Goal: Transaction & Acquisition: Book appointment/travel/reservation

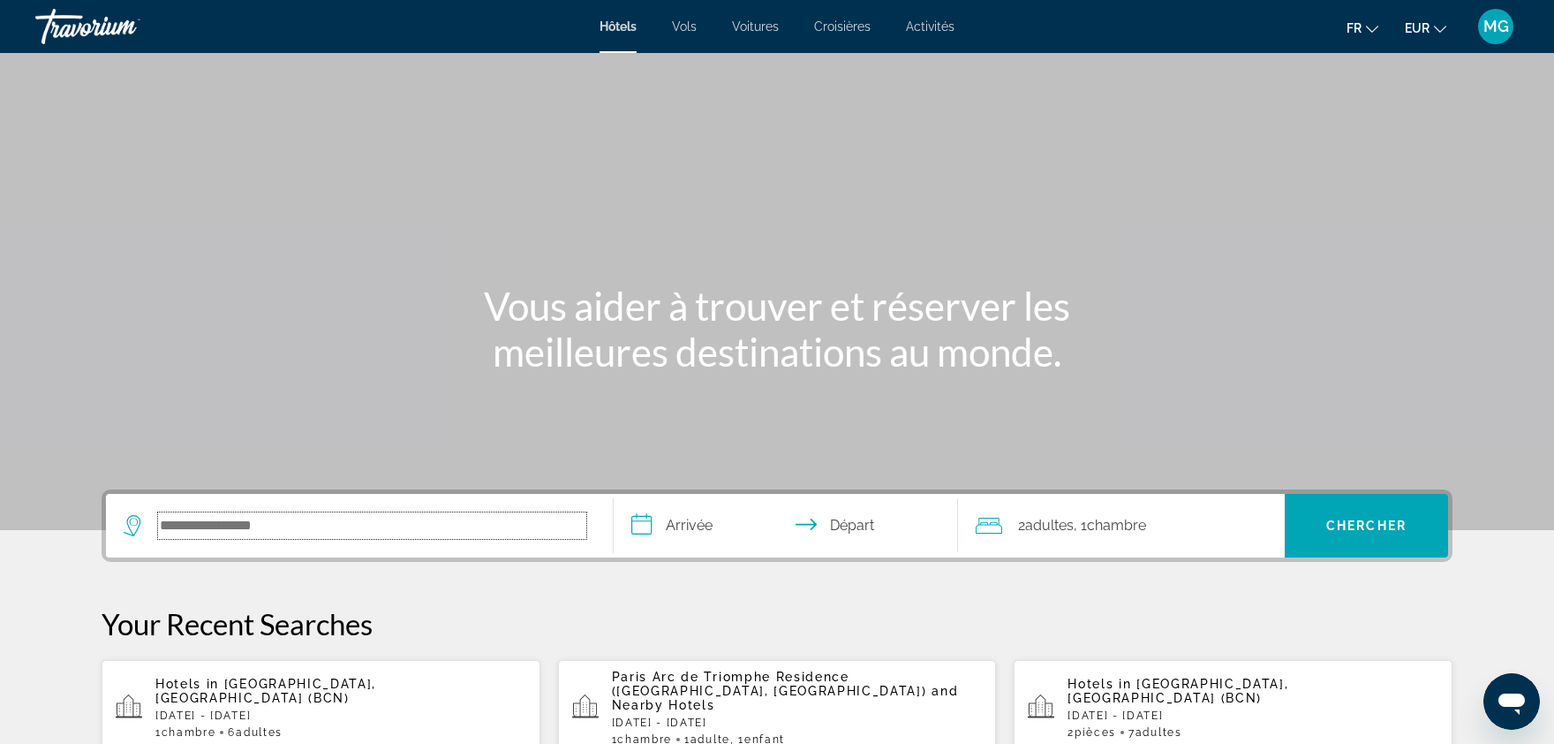
click at [367, 531] on input "Search hotel destination" at bounding box center [372, 525] width 428 height 26
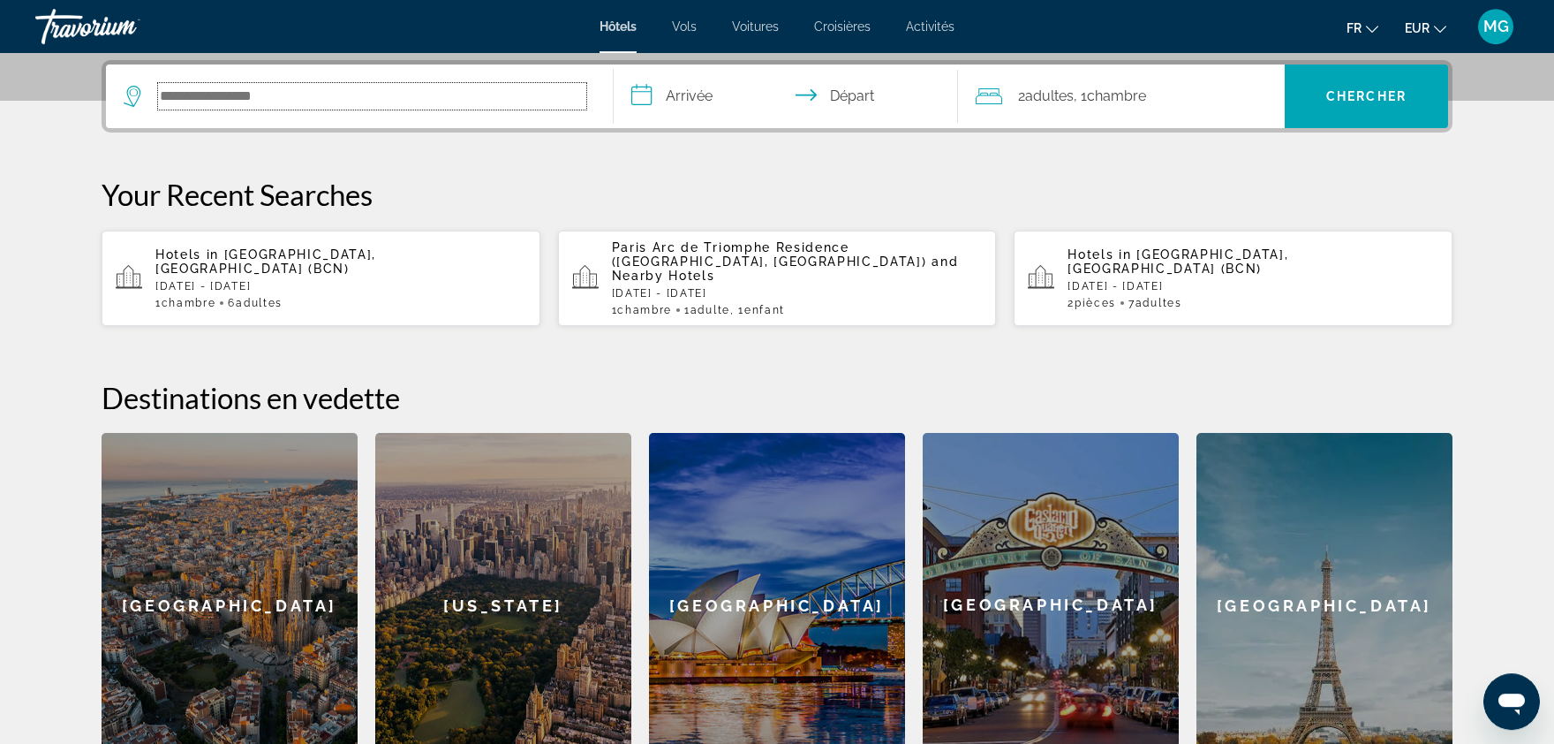
scroll to position [431, 0]
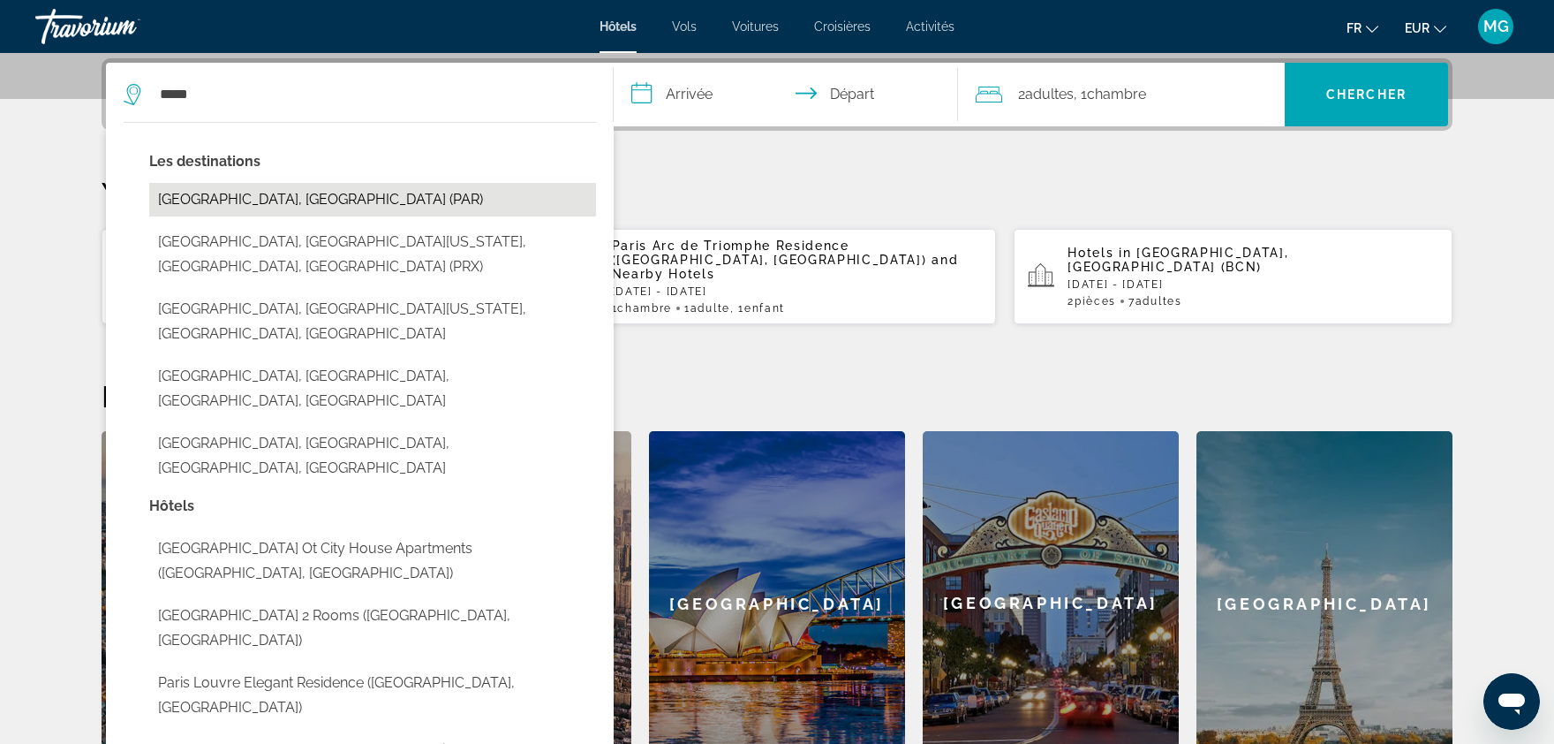
click at [234, 200] on button "[GEOGRAPHIC_DATA], [GEOGRAPHIC_DATA] (PAR)" at bounding box center [372, 200] width 447 height 34
type input "**********"
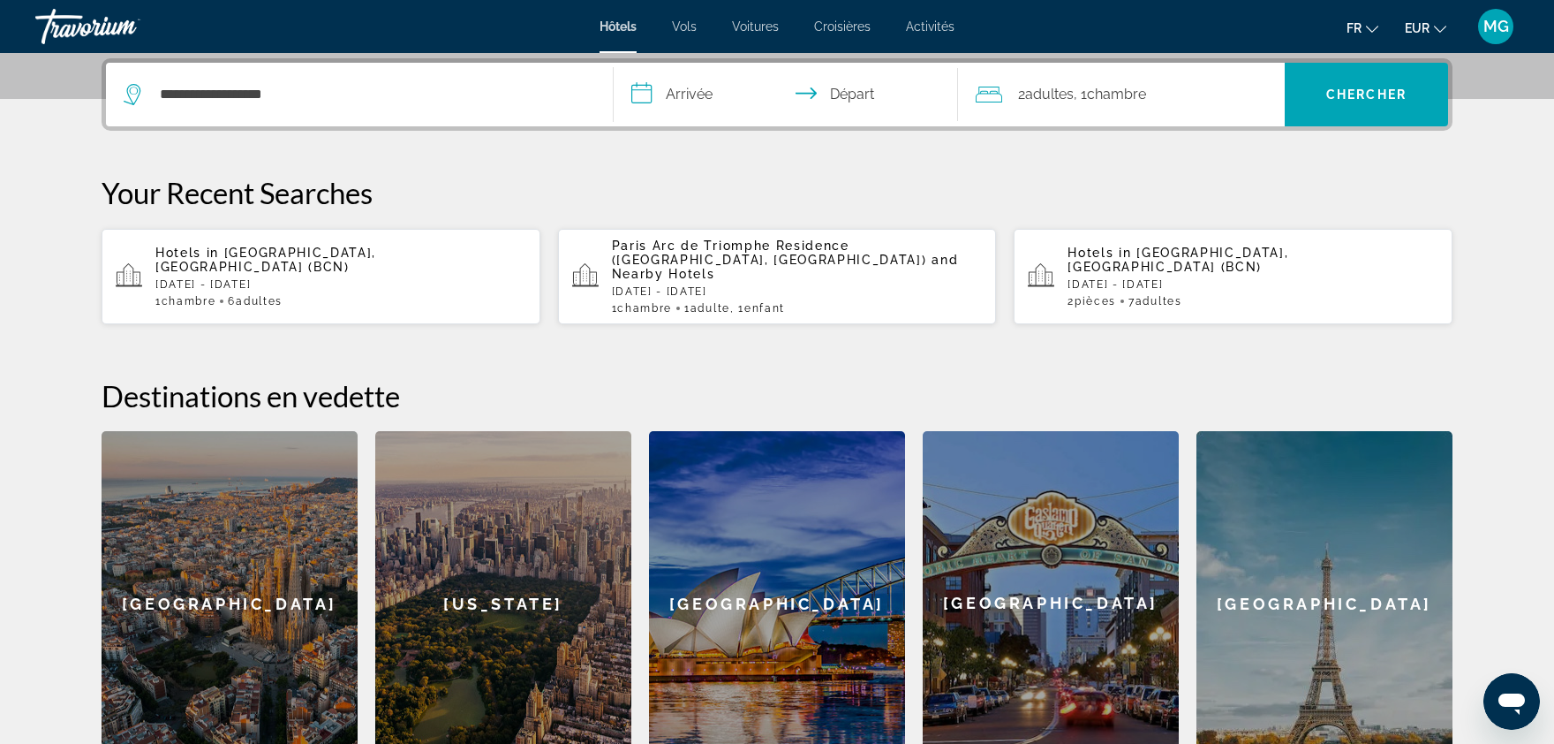
click at [685, 99] on input "**********" at bounding box center [789, 97] width 351 height 69
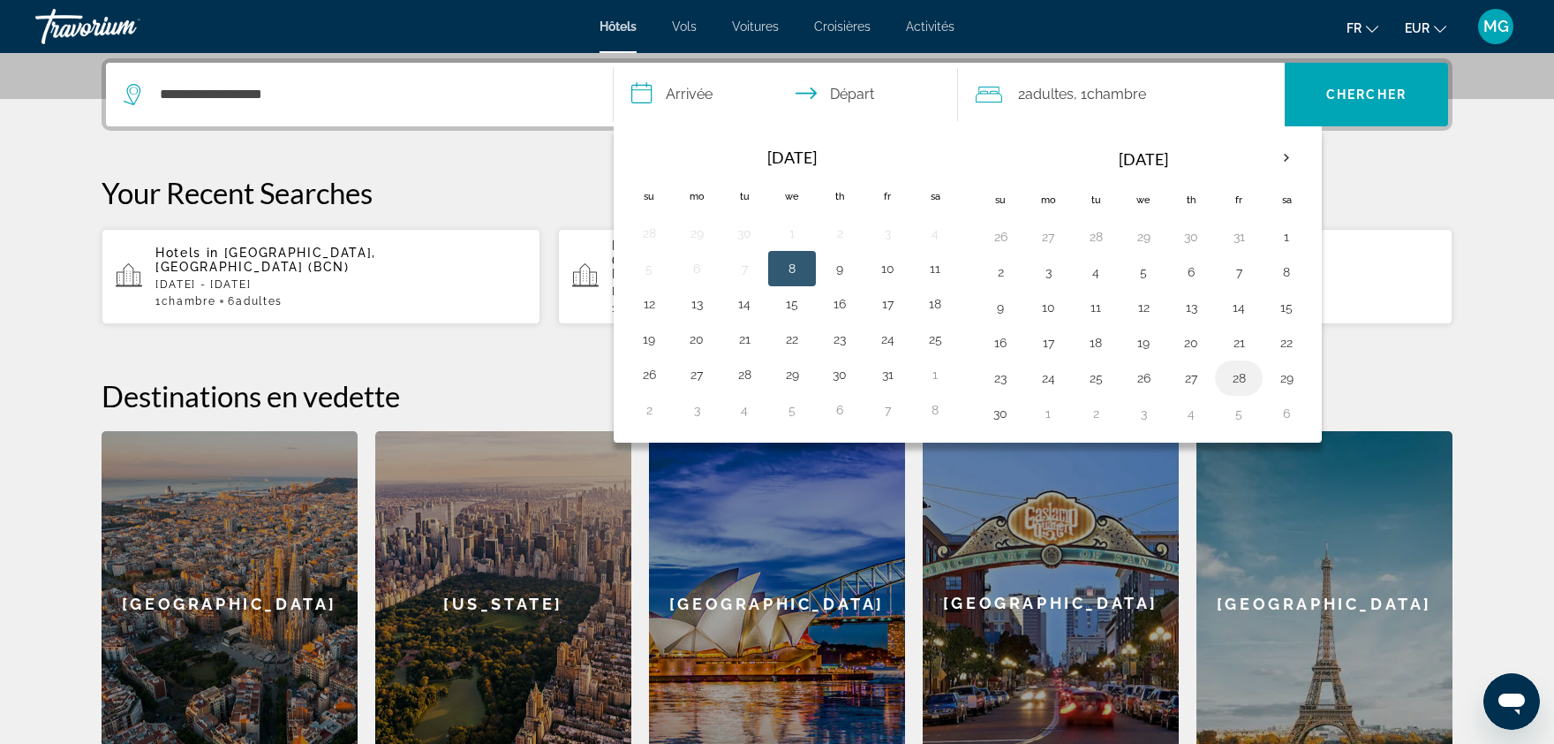
click at [1233, 382] on button "28" at bounding box center [1239, 378] width 28 height 25
click at [1006, 412] on button "30" at bounding box center [1000, 413] width 28 height 25
type input "**********"
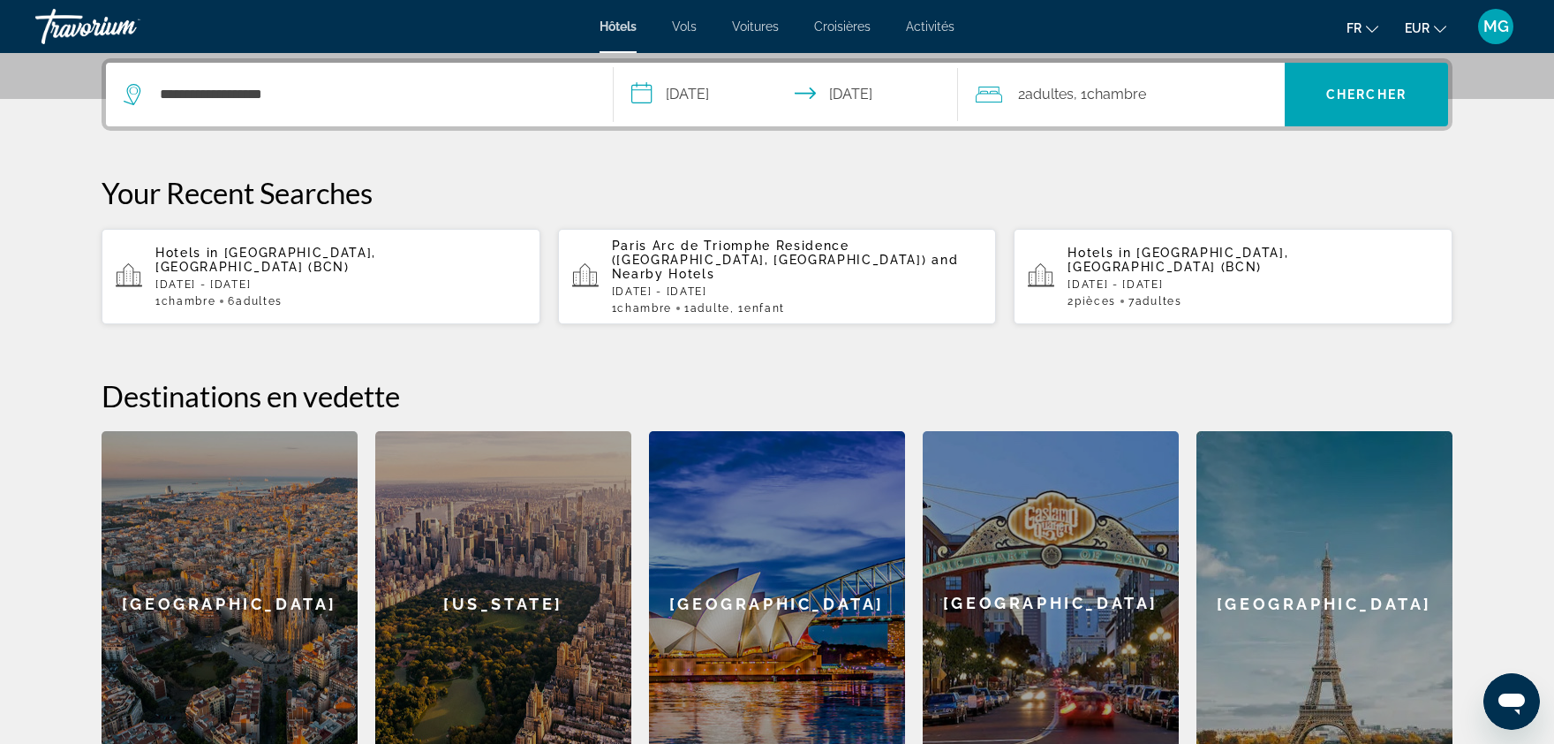
click at [1139, 89] on span "Chambre" at bounding box center [1116, 94] width 59 height 17
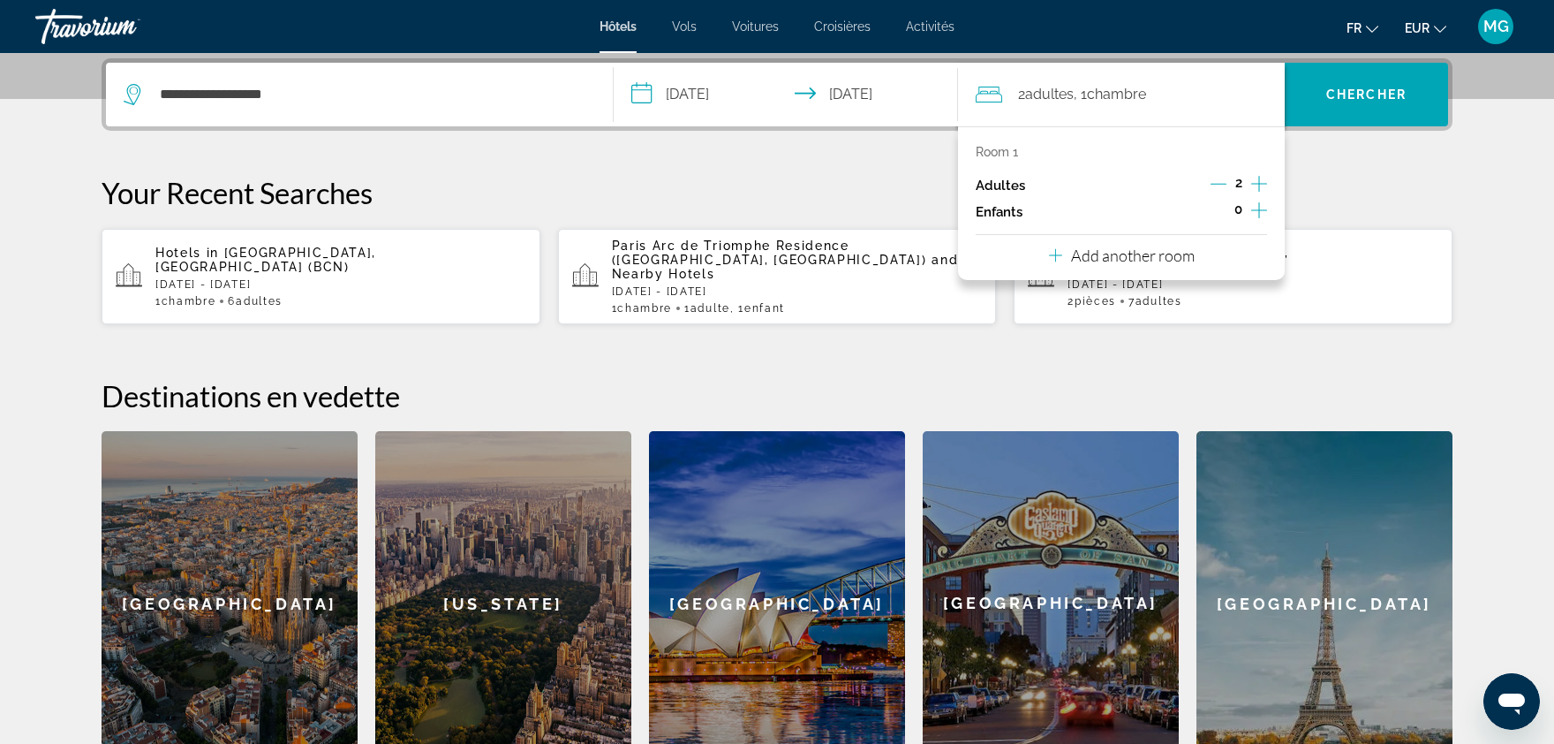
click at [1229, 190] on div "2" at bounding box center [1239, 185] width 57 height 26
click at [1222, 184] on icon "Decrement adults" at bounding box center [1219, 184] width 16 height 1
click at [1249, 204] on div "0" at bounding box center [1238, 212] width 57 height 26
click at [1251, 207] on div "0" at bounding box center [1238, 212] width 57 height 26
click at [1264, 210] on icon "Increment children" at bounding box center [1259, 210] width 16 height 21
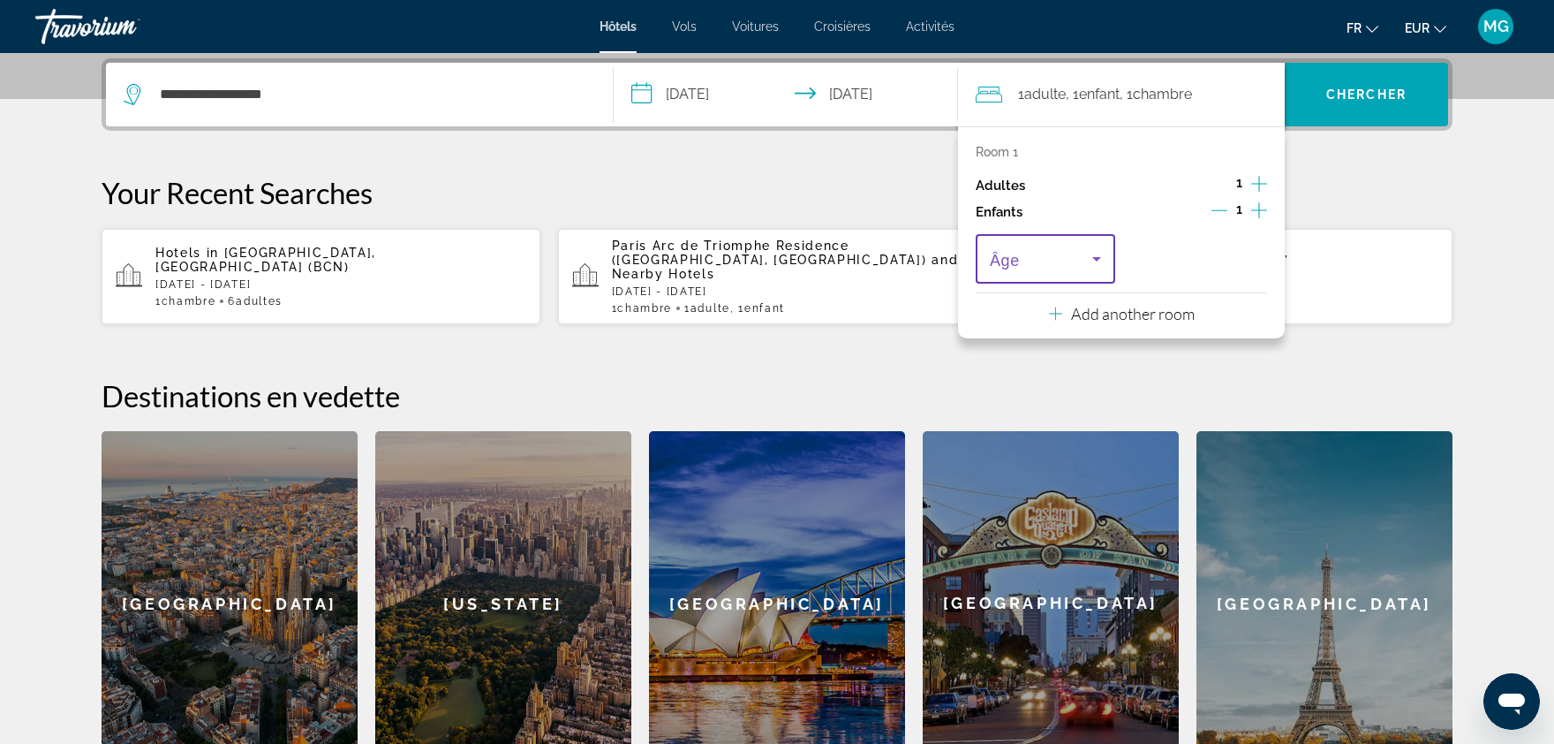
click at [1052, 261] on span "Travelers: 1 adult, 1 child" at bounding box center [1041, 258] width 102 height 21
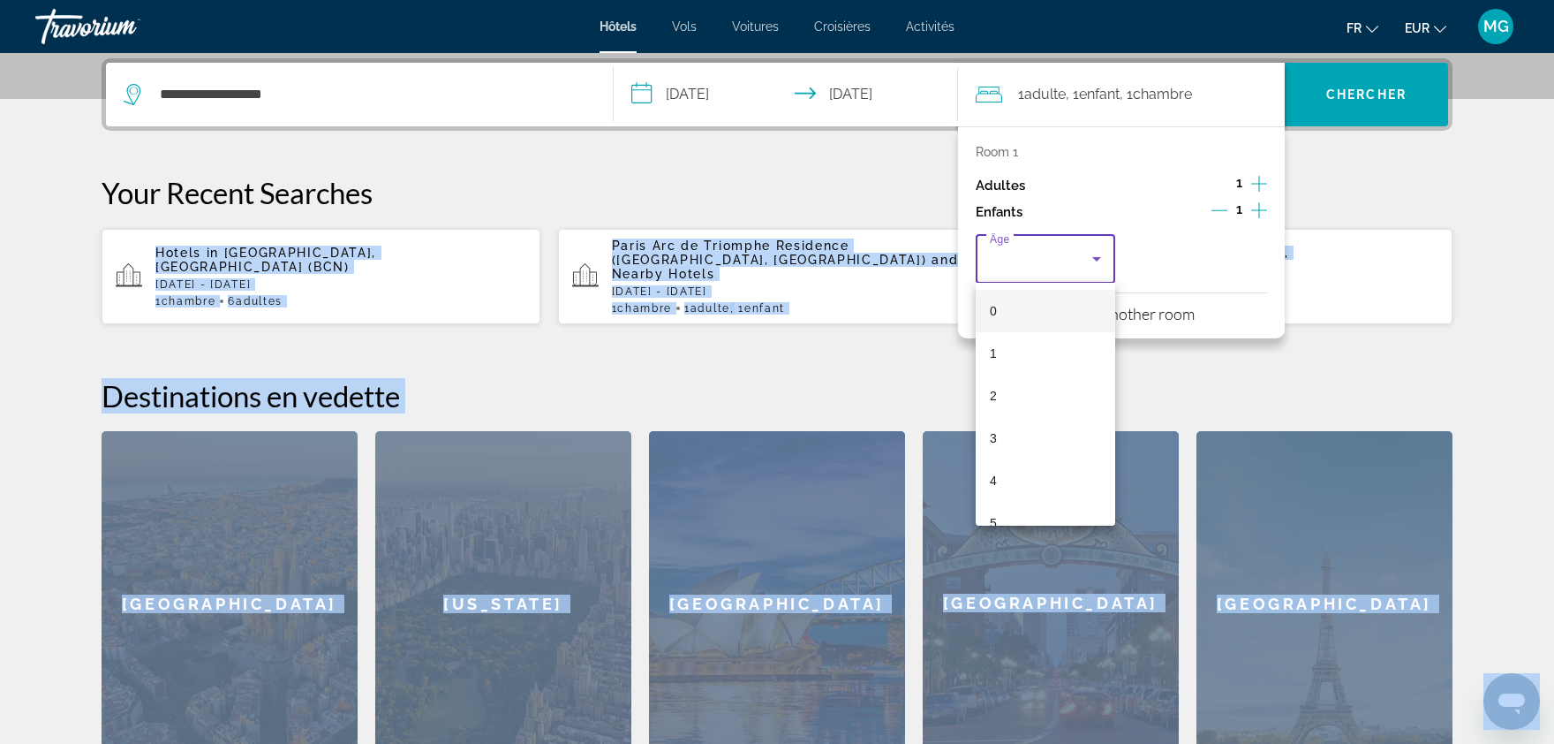
click at [1114, 311] on div "0 1 2 3 4 5 6 7 8 9 10 11 12 13 14 15 16 17" at bounding box center [777, 372] width 1554 height 744
click at [1013, 440] on mat-option "12" at bounding box center [1046, 450] width 140 height 42
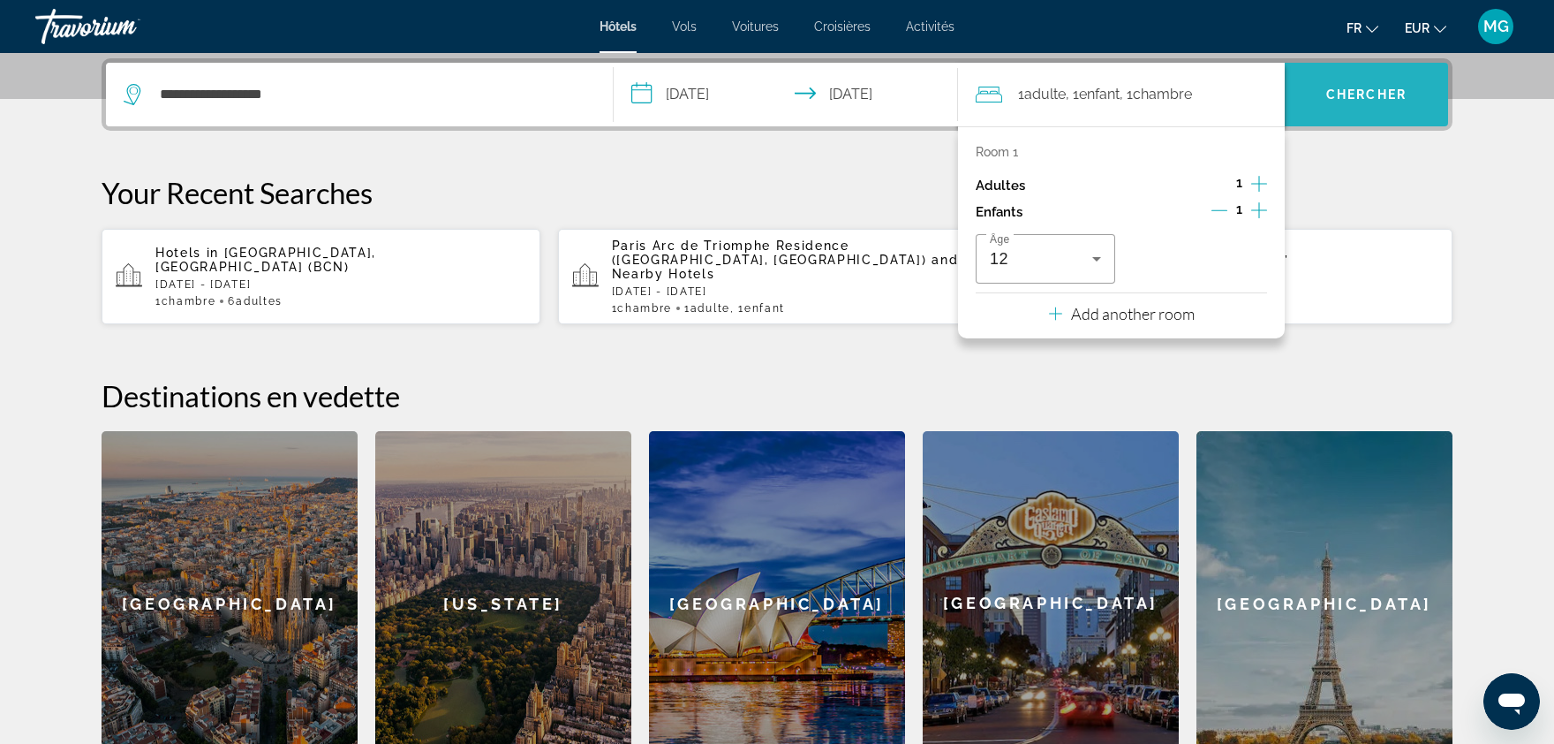
click at [1354, 93] on span "Chercher" at bounding box center [1367, 94] width 80 height 14
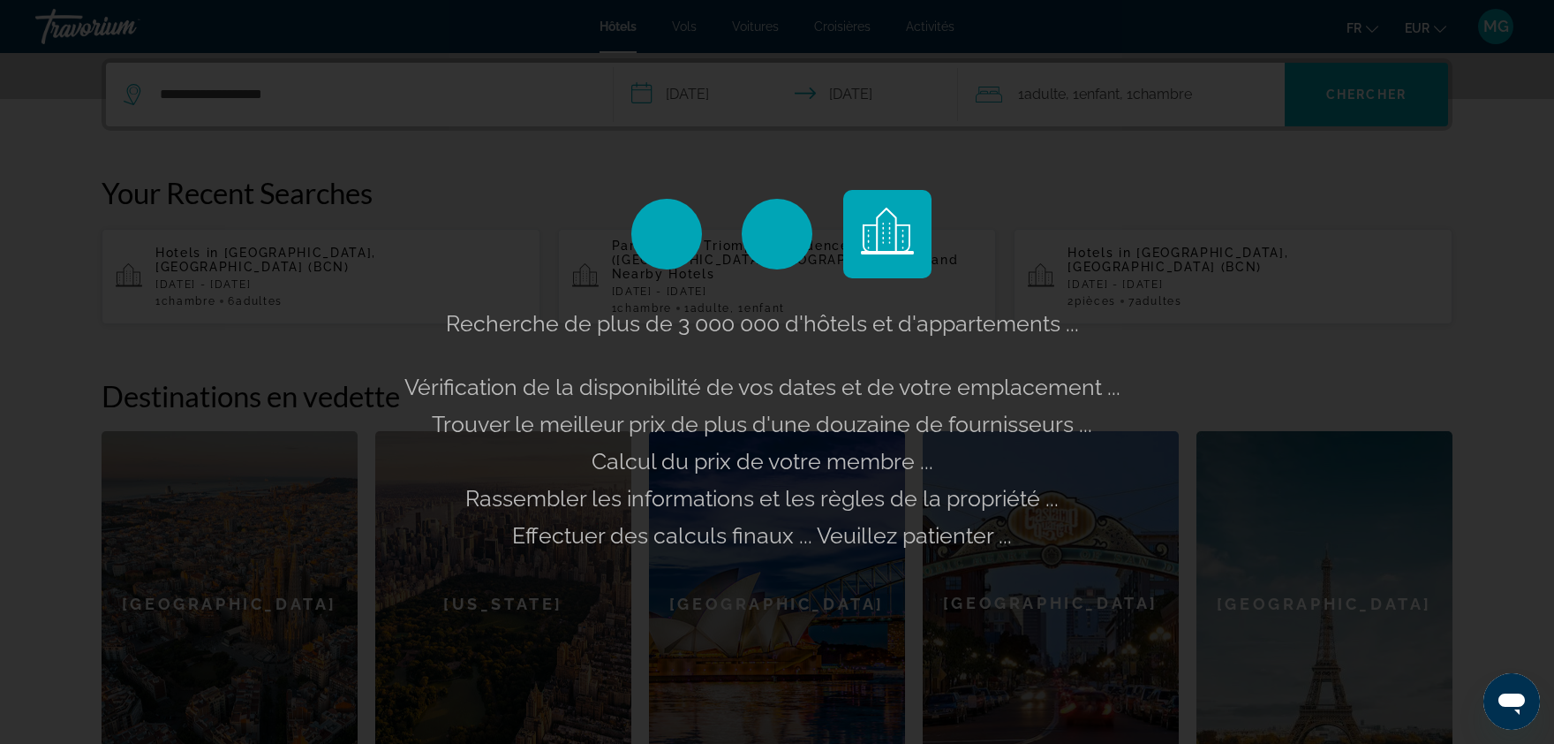
click at [397, 113] on div "Recherche de plus de 3 000 000 d'hôtels et d'appartements ... Vérification de l…" at bounding box center [777, 372] width 1554 height 744
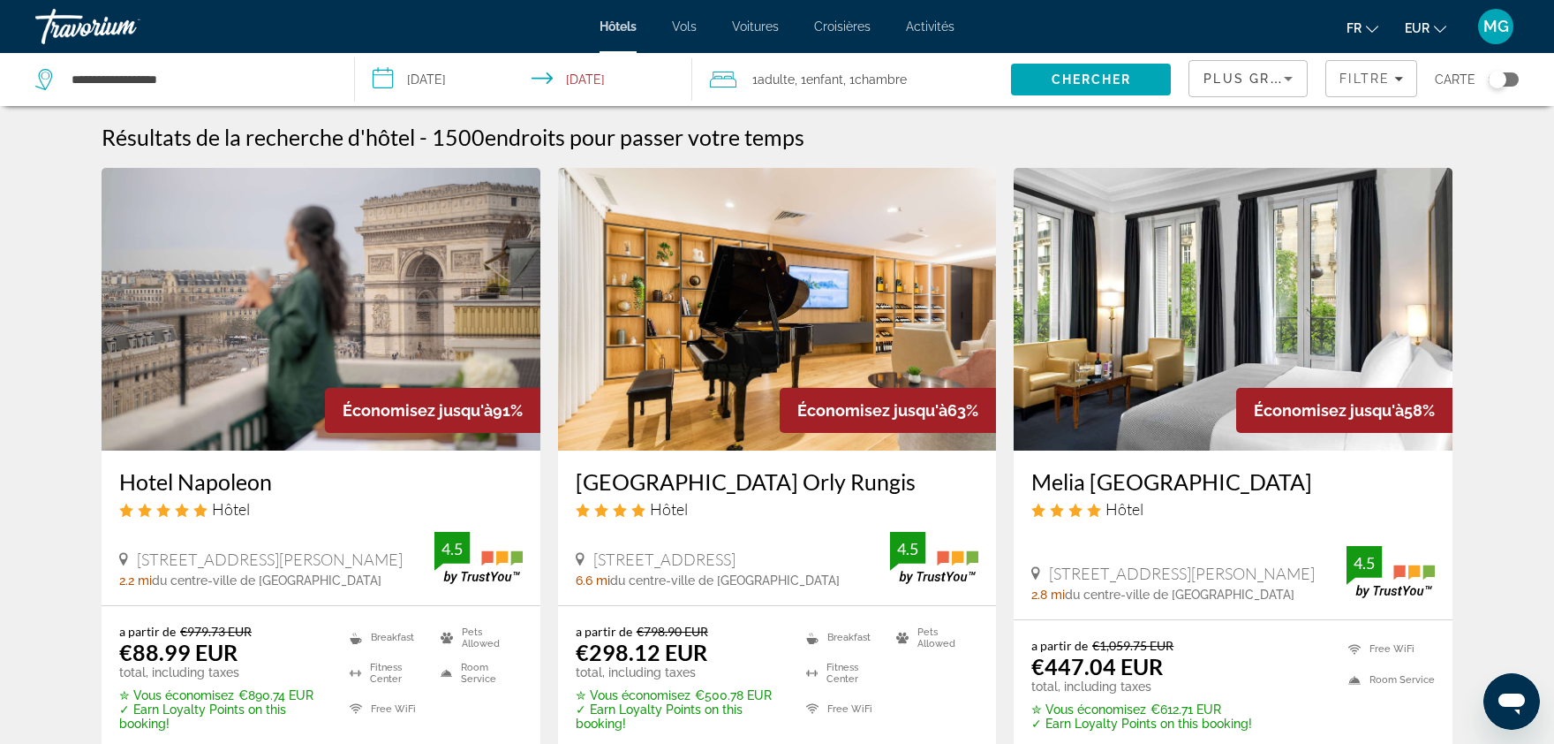
click at [1511, 79] on div "Toggle map" at bounding box center [1504, 79] width 30 height 14
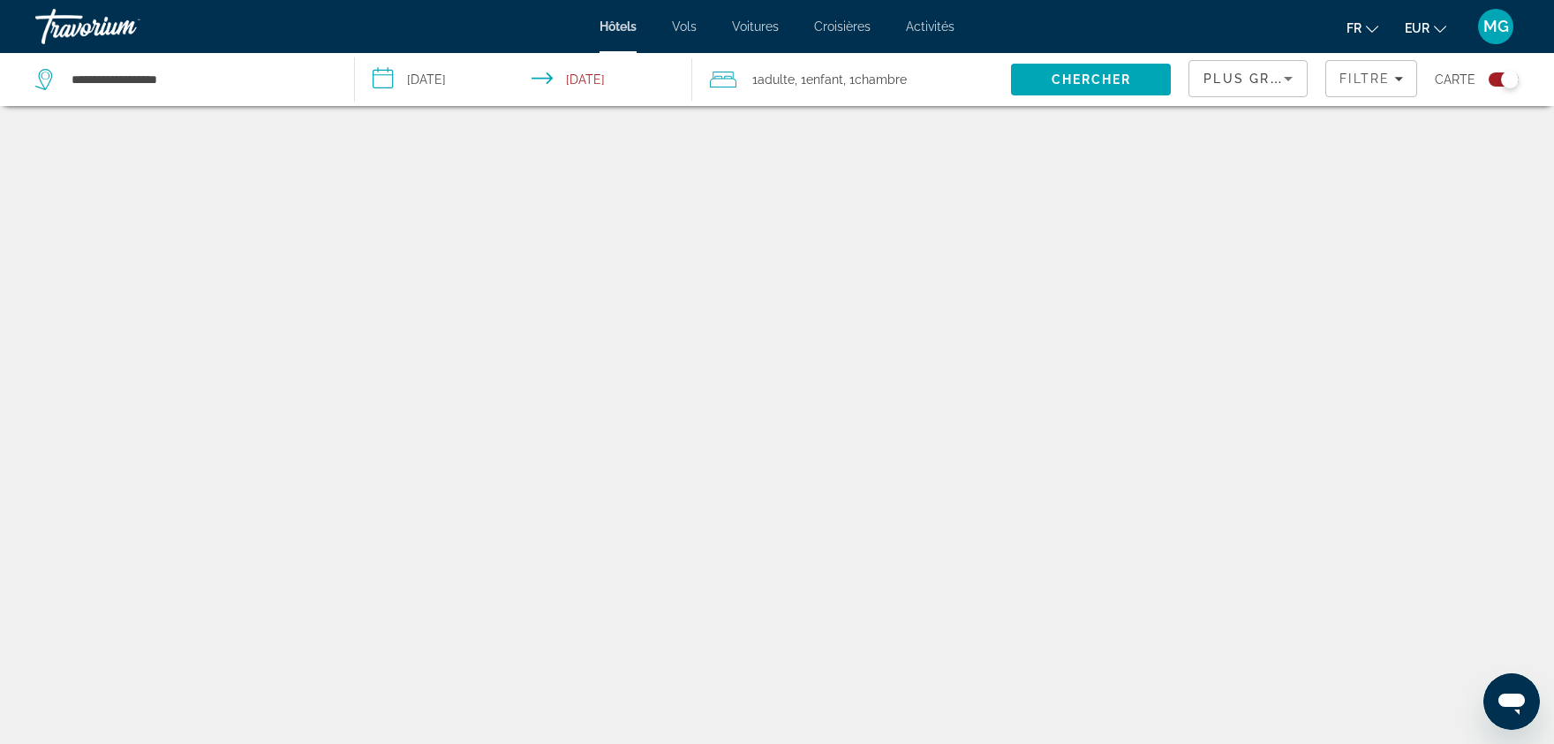
scroll to position [106, 0]
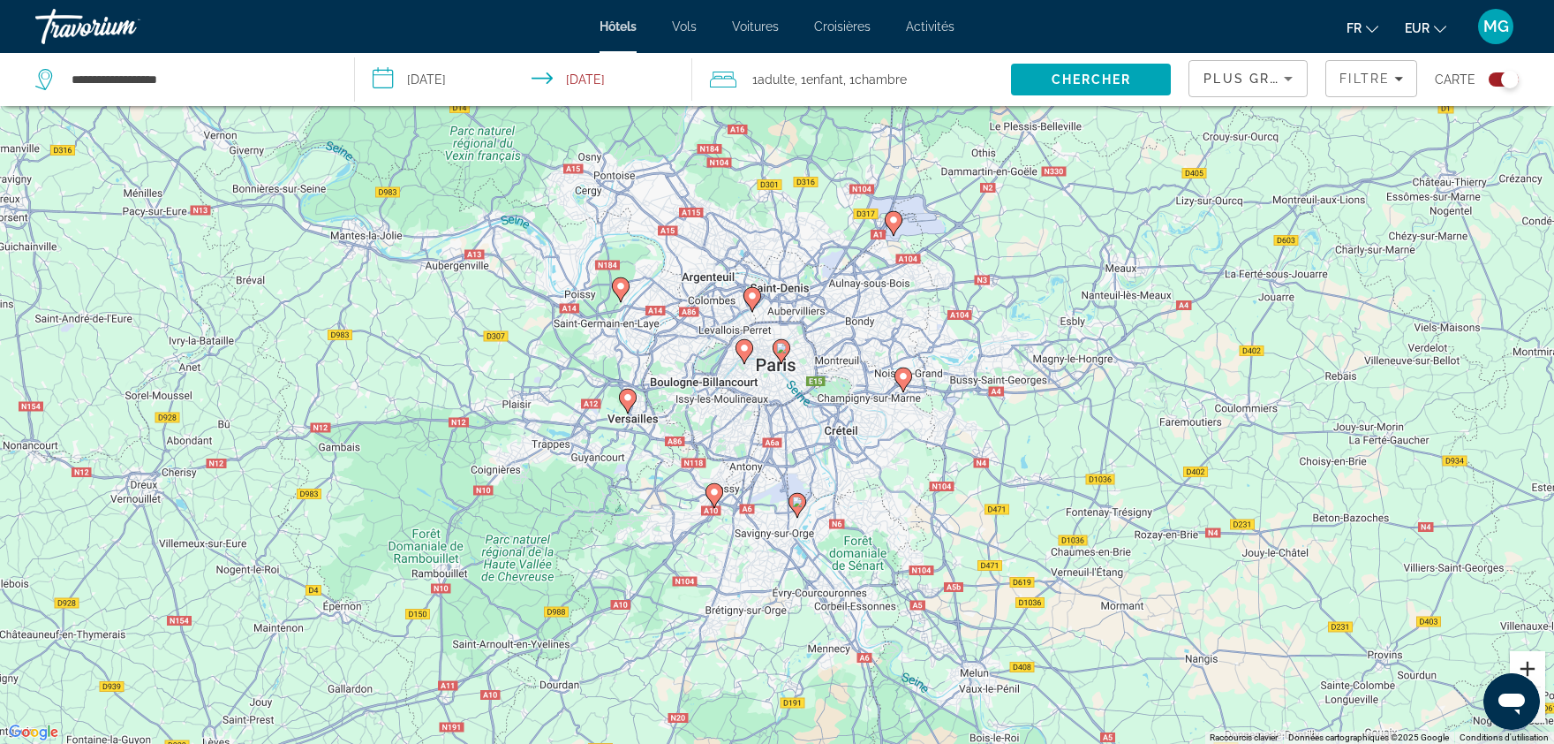
click at [1526, 669] on button "Zoom avant" at bounding box center [1527, 668] width 35 height 35
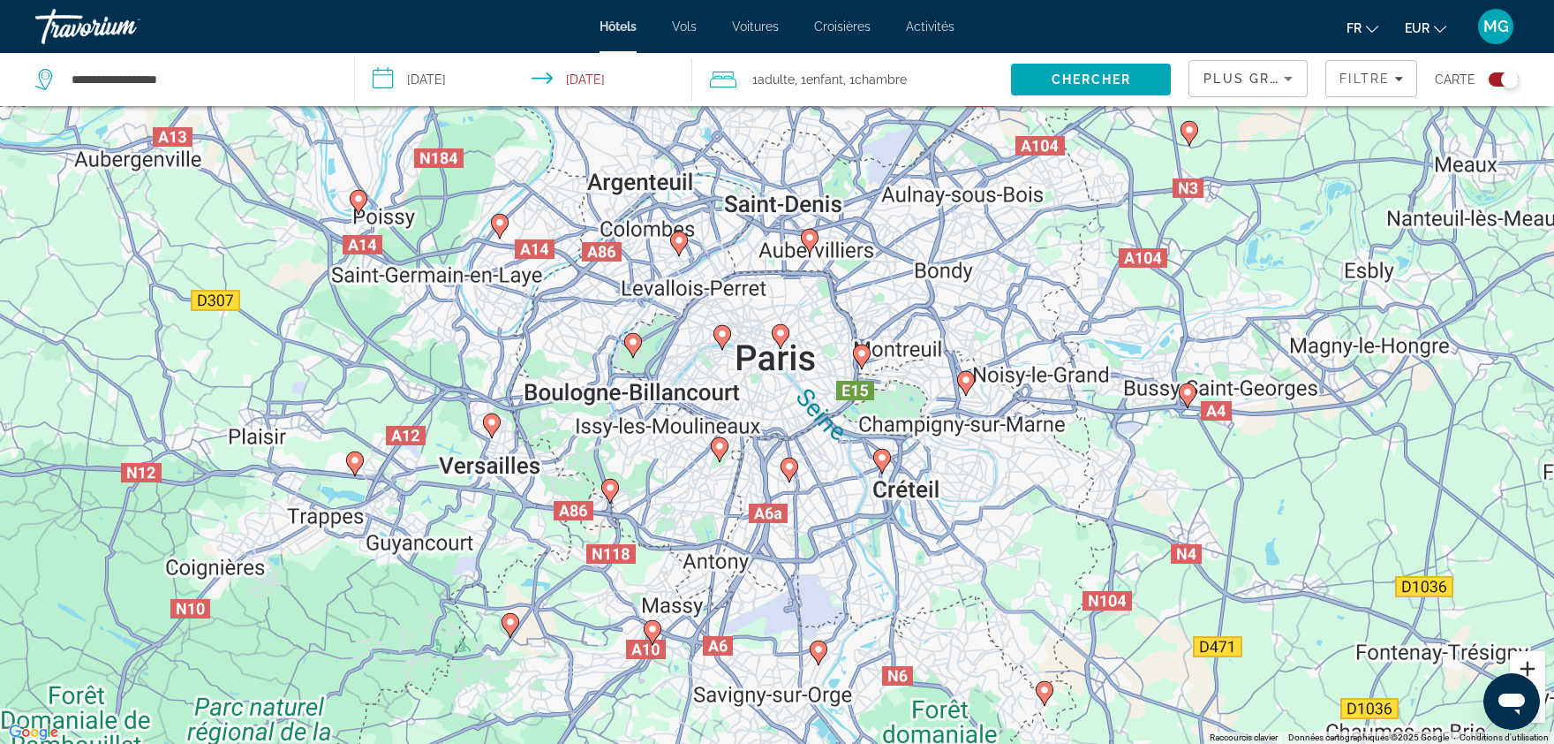
click at [1526, 669] on button "Zoom avant" at bounding box center [1527, 668] width 35 height 35
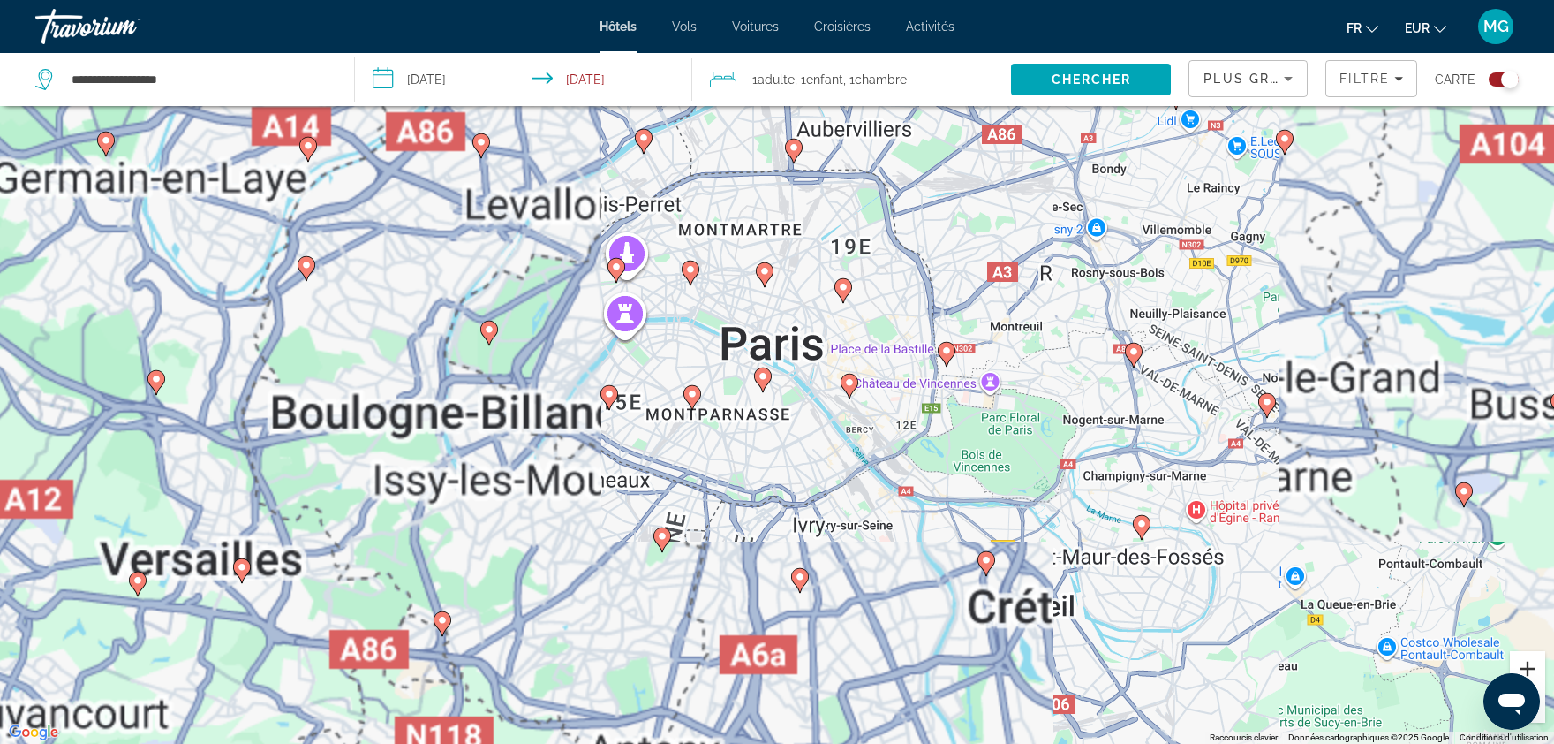
click at [1526, 669] on button "Zoom avant" at bounding box center [1527, 668] width 35 height 35
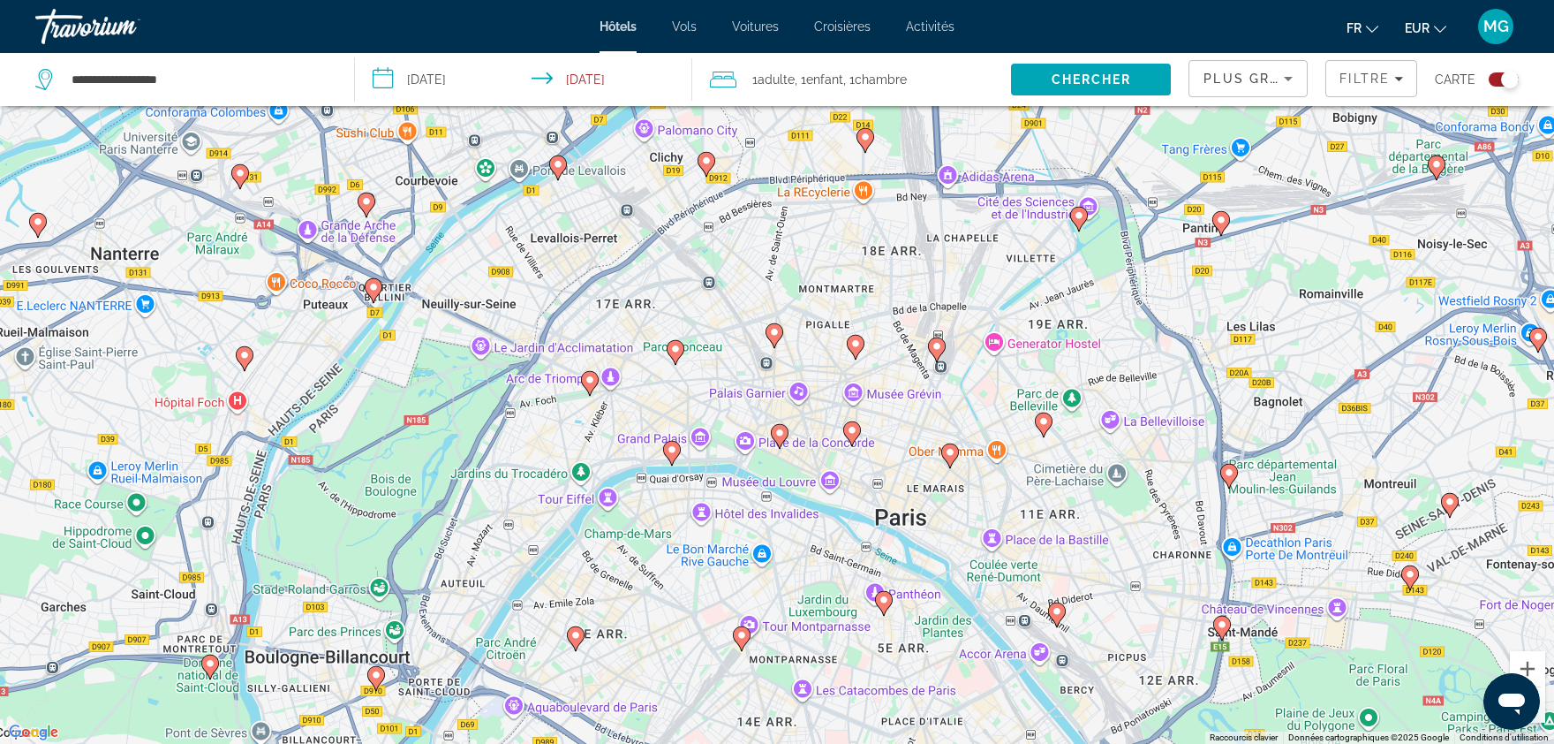
drag, startPoint x: 761, startPoint y: 306, endPoint x: 897, endPoint y: 516, distance: 250.4
click at [897, 516] on div "Pour activer le glissement avec le clavier, appuyez sur Alt+Entrée. Une fois ce…" at bounding box center [777, 372] width 1554 height 744
click at [1536, 675] on button "Zoom avant" at bounding box center [1527, 668] width 35 height 35
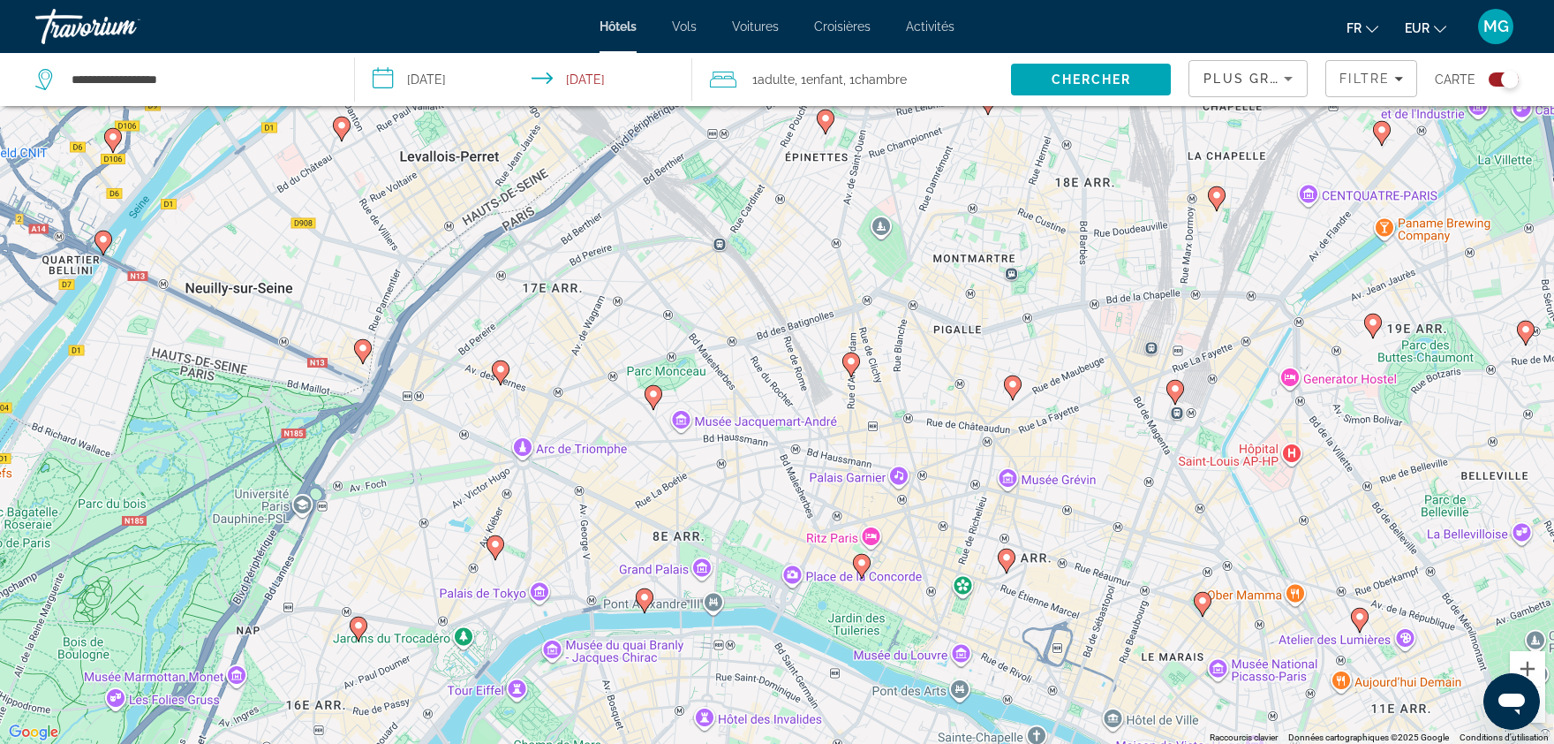
drag, startPoint x: 544, startPoint y: 442, endPoint x: 644, endPoint y: 503, distance: 117.4
click at [644, 503] on div "Pour activer le glissement avec le clavier, appuyez sur Alt+Entrée. Une fois ce…" at bounding box center [777, 372] width 1554 height 744
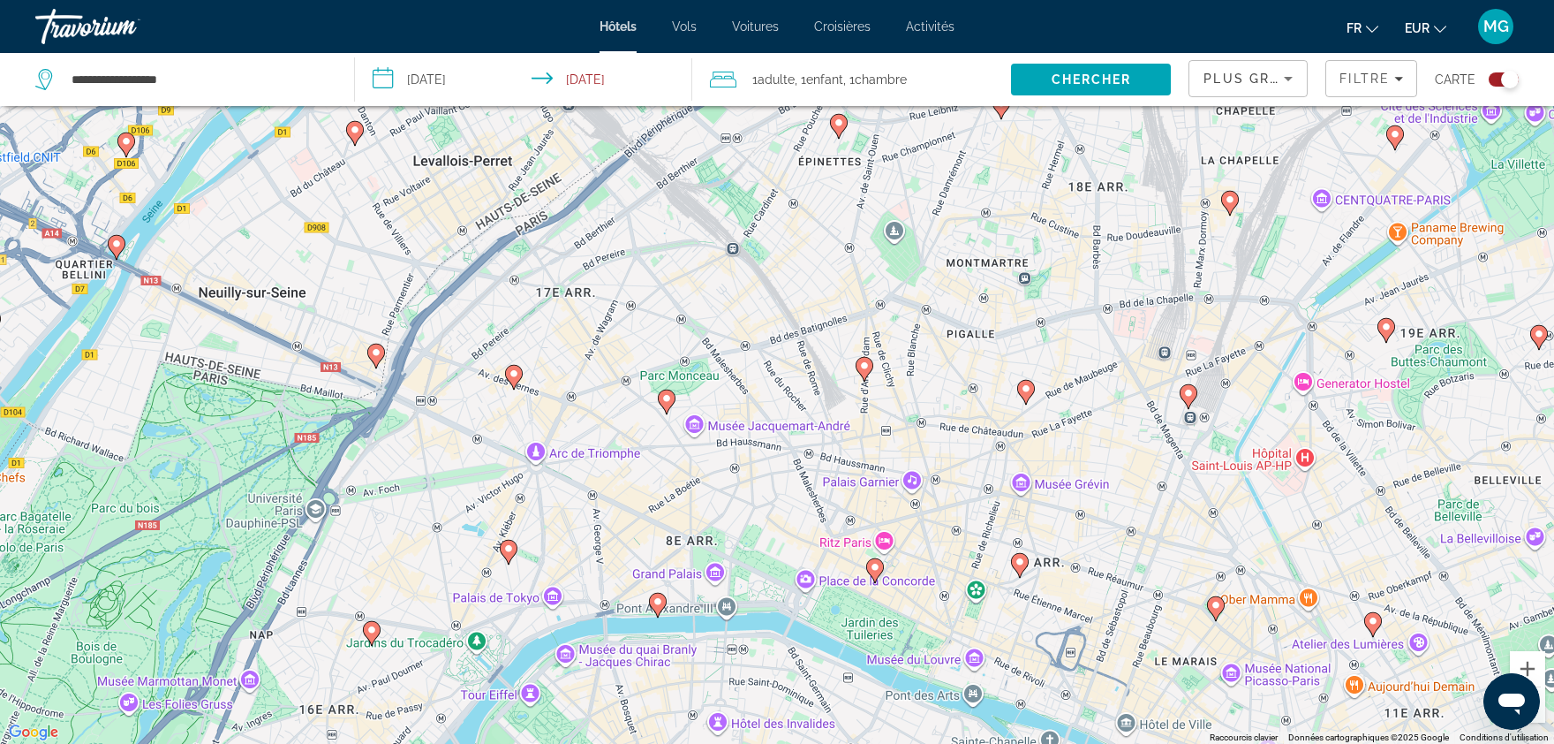
click at [518, 379] on icon "Main content" at bounding box center [514, 377] width 16 height 23
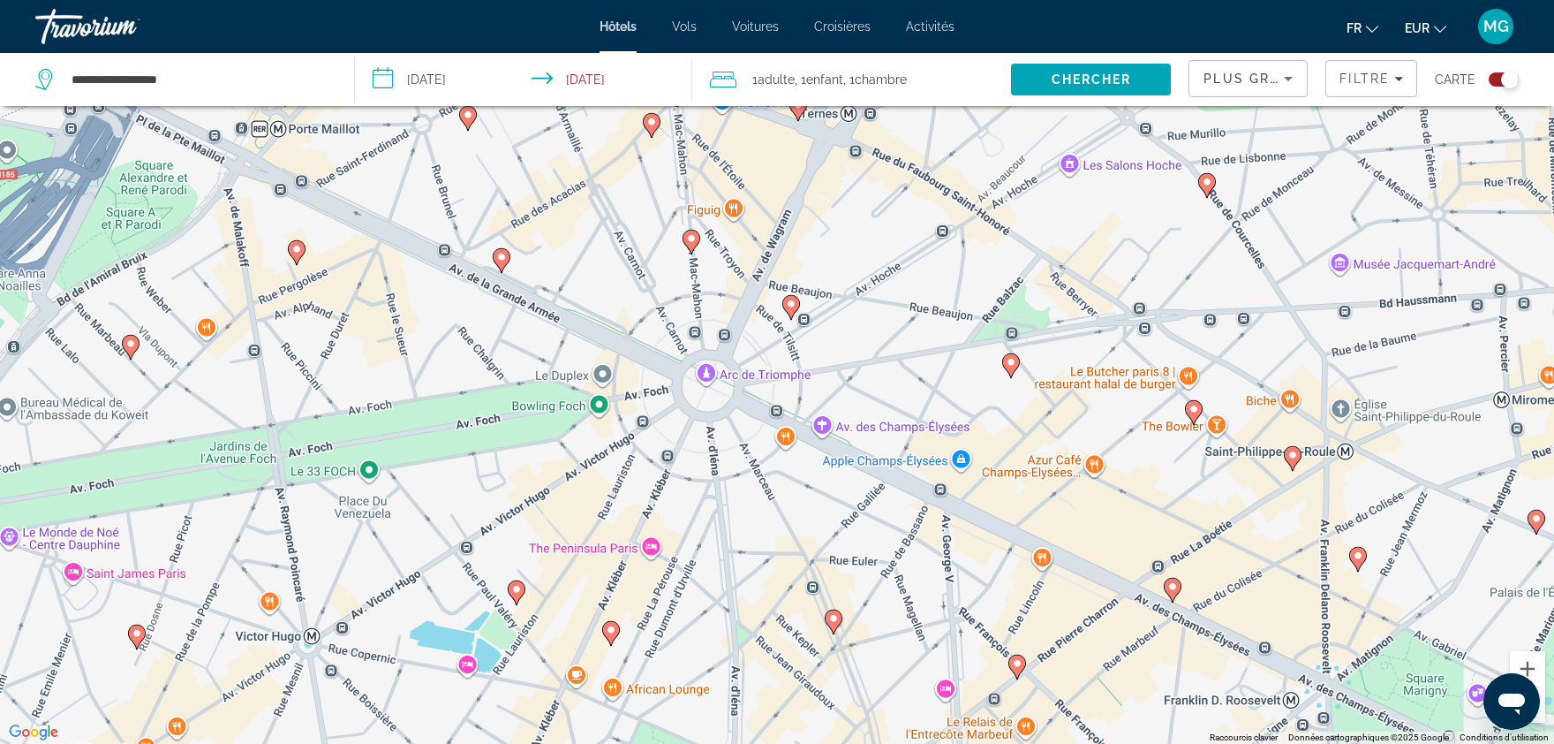
drag, startPoint x: 986, startPoint y: 622, endPoint x: 816, endPoint y: 326, distance: 341.0
click at [816, 326] on div "Pour naviguer, appuyez sur les touches fléchées. Pour activer le glissement ave…" at bounding box center [777, 372] width 1554 height 744
click at [1542, 718] on button "Zoom arrière" at bounding box center [1527, 704] width 35 height 35
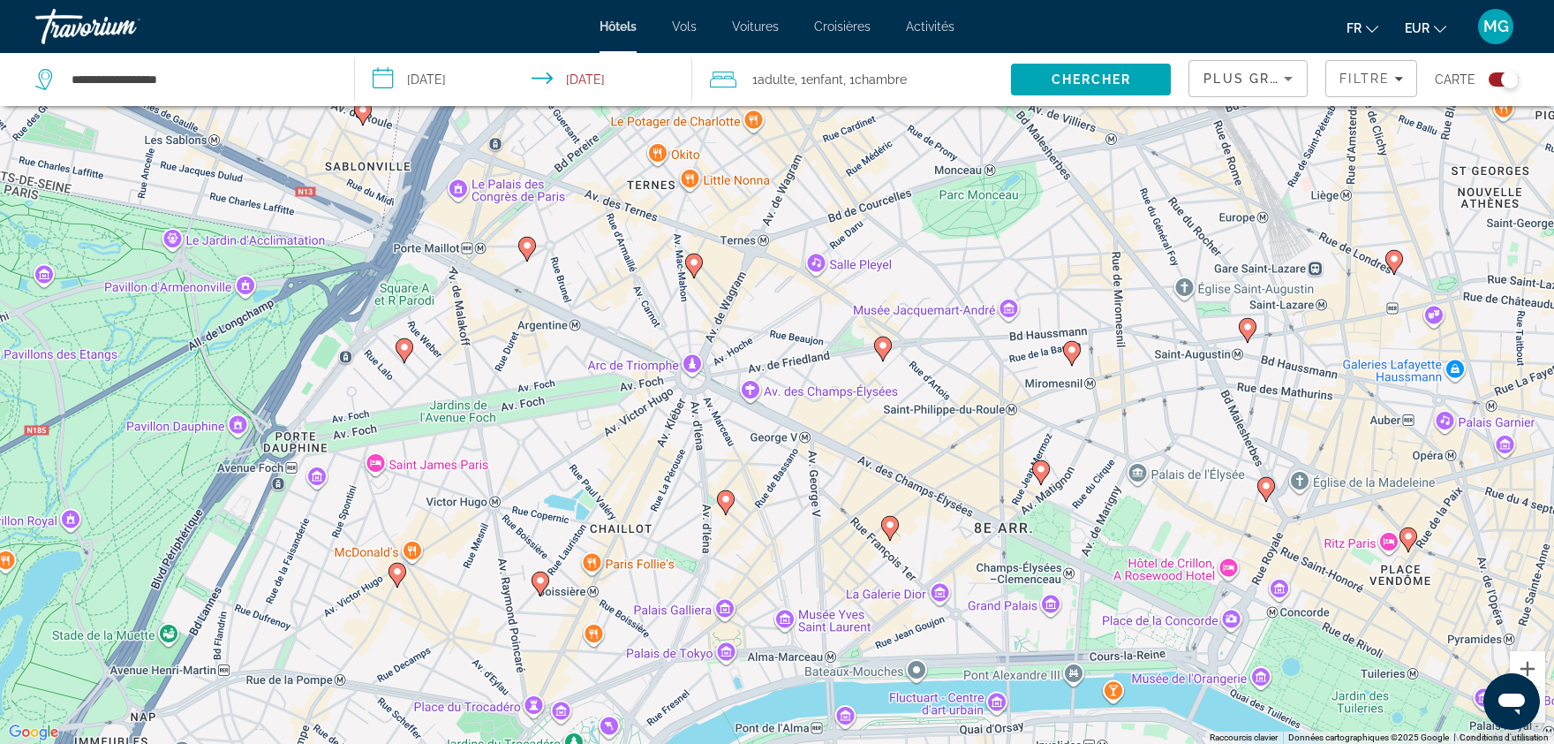
drag, startPoint x: 980, startPoint y: 432, endPoint x: 928, endPoint y: 429, distance: 52.2
click at [928, 429] on div "Pour naviguer, appuyez sur les touches fléchées. Pour activer le glissement ave…" at bounding box center [777, 372] width 1554 height 744
click at [1483, 82] on button "Toggle map" at bounding box center [1497, 80] width 43 height 16
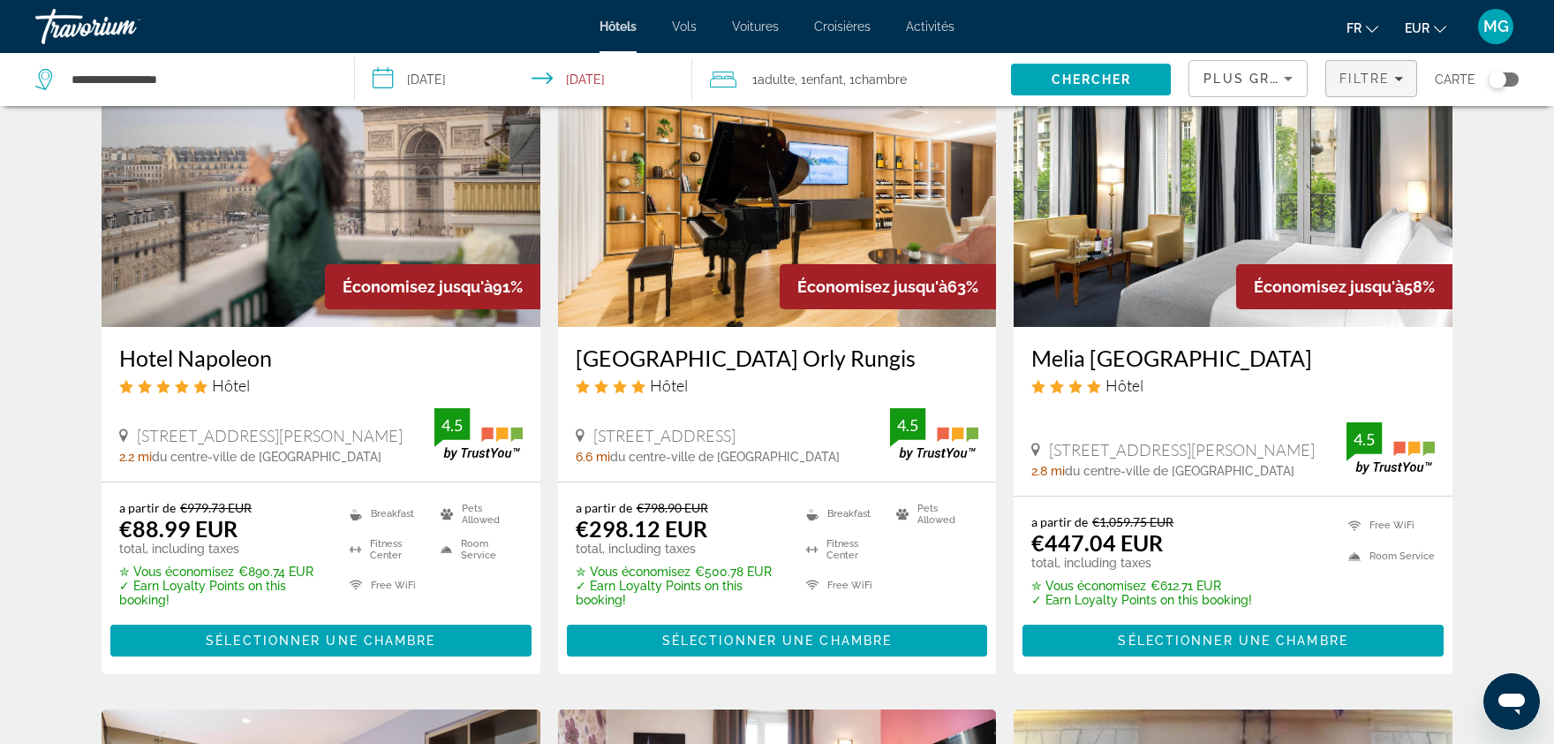
click at [1376, 76] on span "Filtre" at bounding box center [1365, 79] width 50 height 14
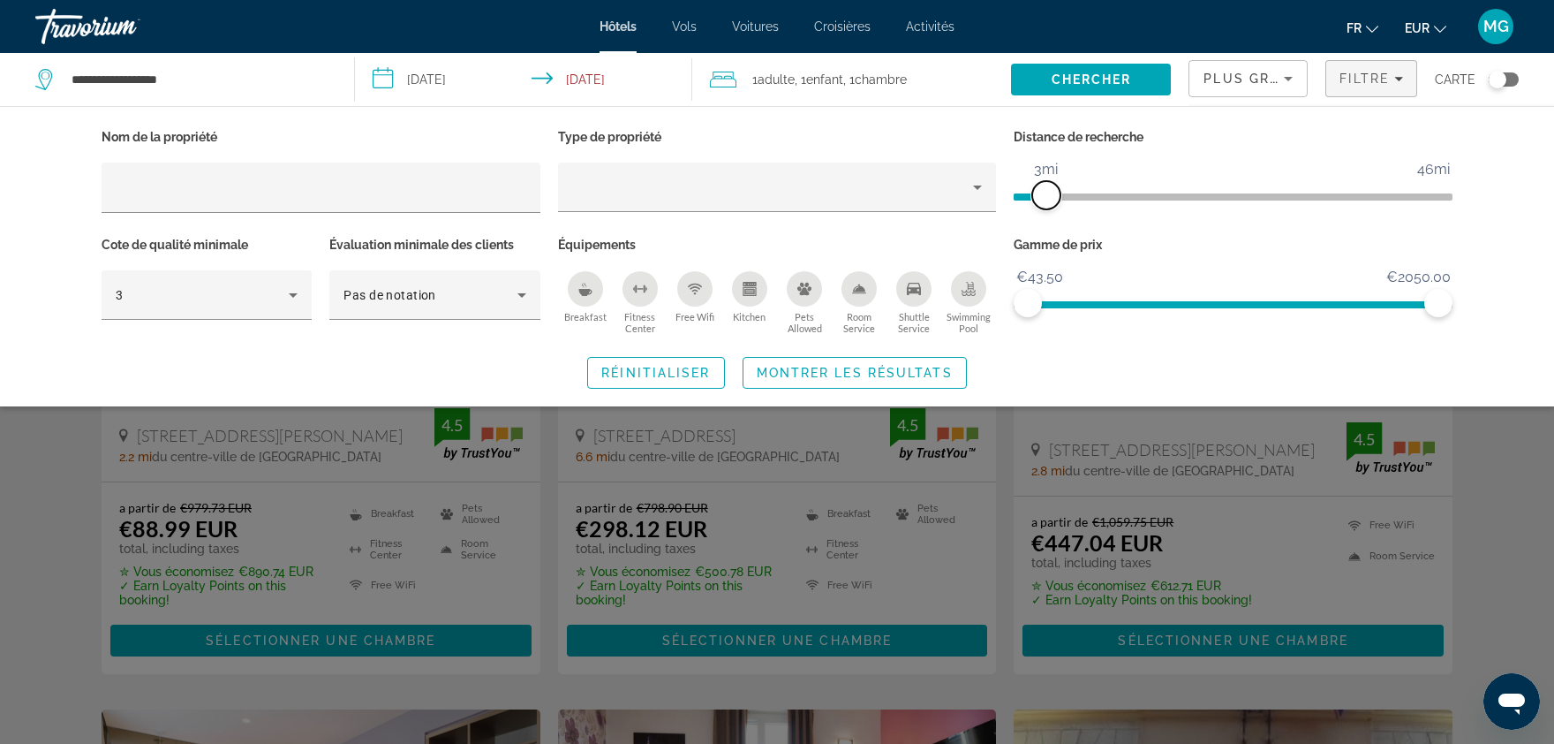
drag, startPoint x: 1290, startPoint y: 190, endPoint x: 1049, endPoint y: 197, distance: 241.2
click at [1049, 197] on span "ngx-slider" at bounding box center [1046, 195] width 28 height 28
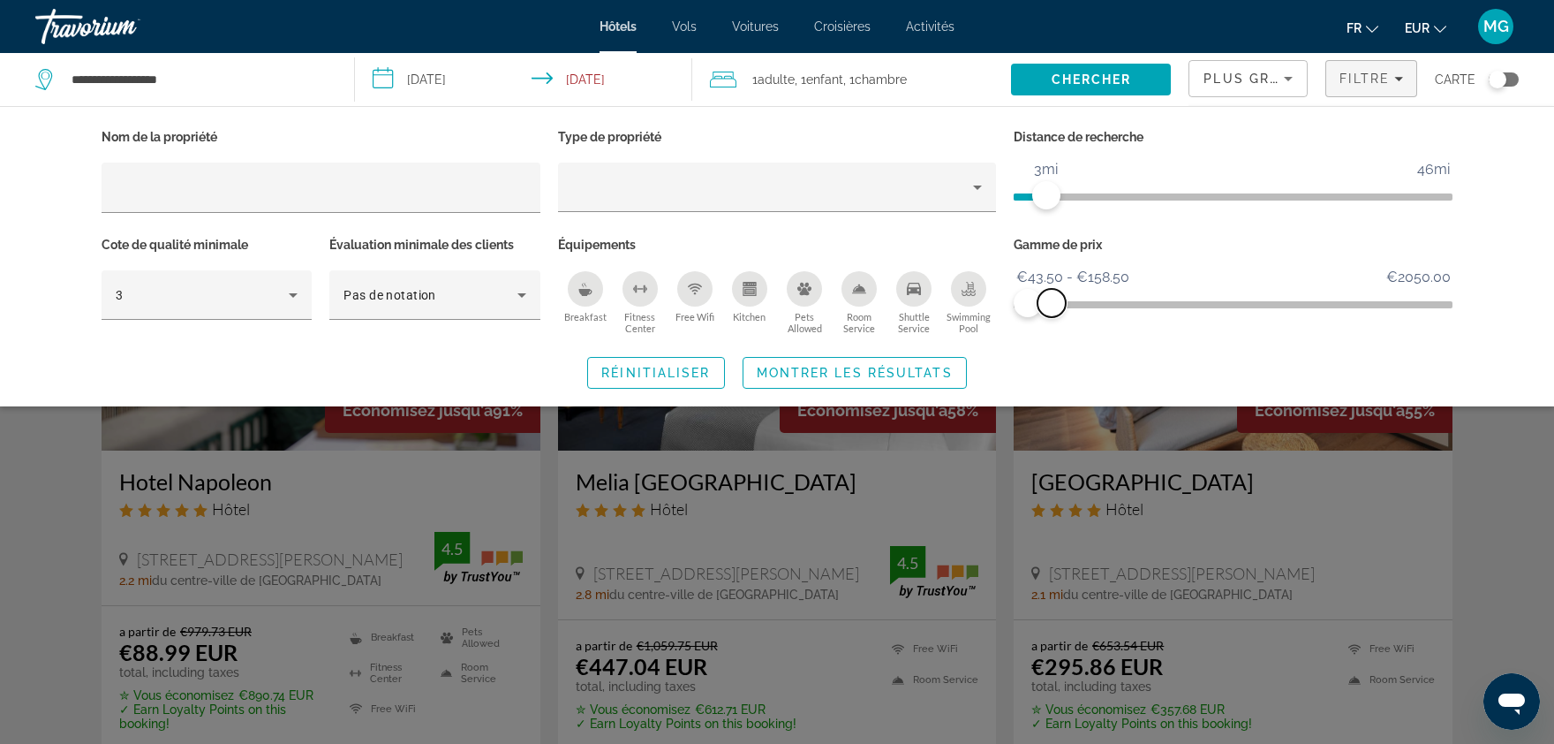
drag, startPoint x: 1449, startPoint y: 303, endPoint x: 1052, endPoint y: 359, distance: 401.3
click at [1052, 359] on div "Nom de la propriété Type de propriété Distance de recherche 1mi 46mi 3mi Cote d…" at bounding box center [777, 257] width 1422 height 264
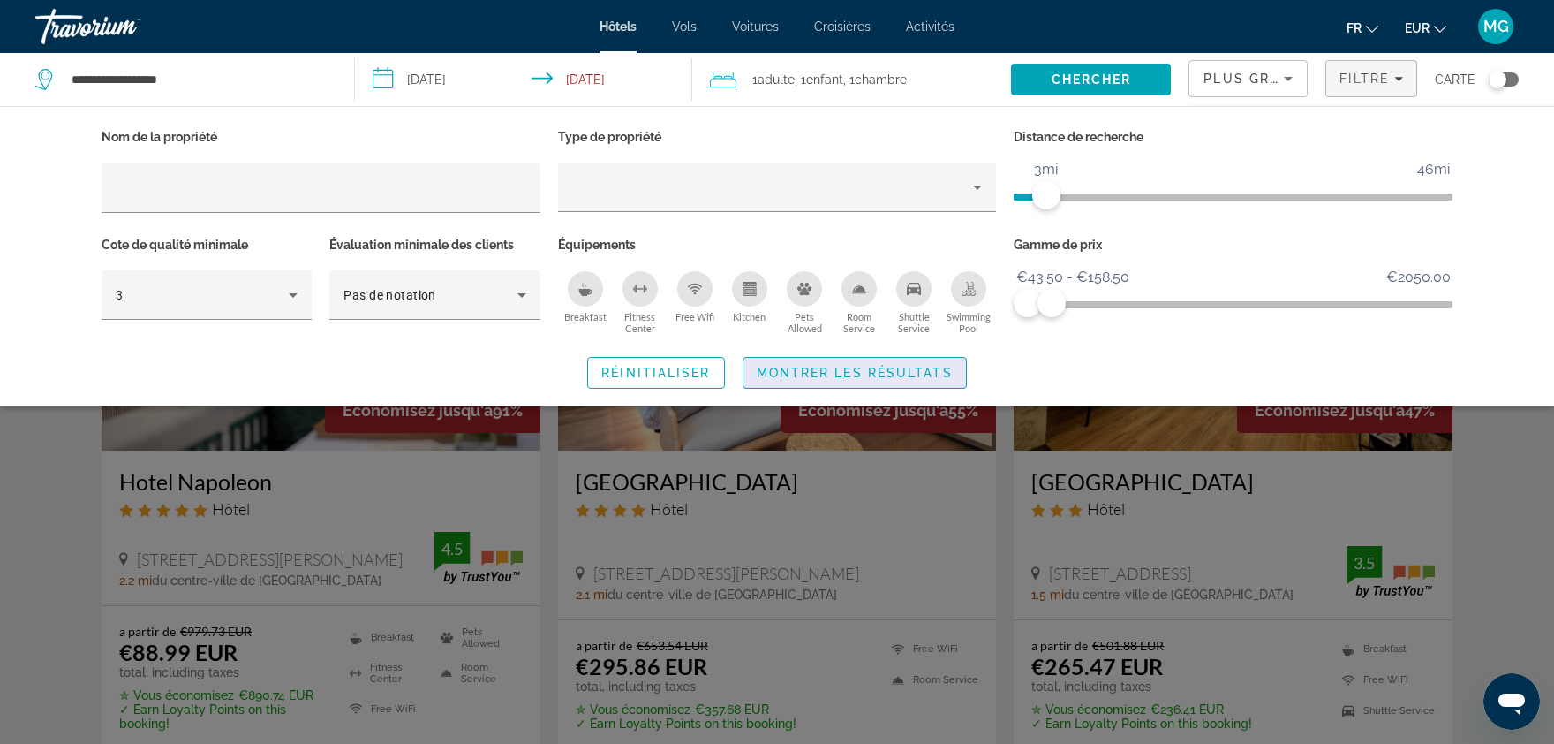
click at [918, 370] on span "Montrer les résultats" at bounding box center [855, 373] width 196 height 14
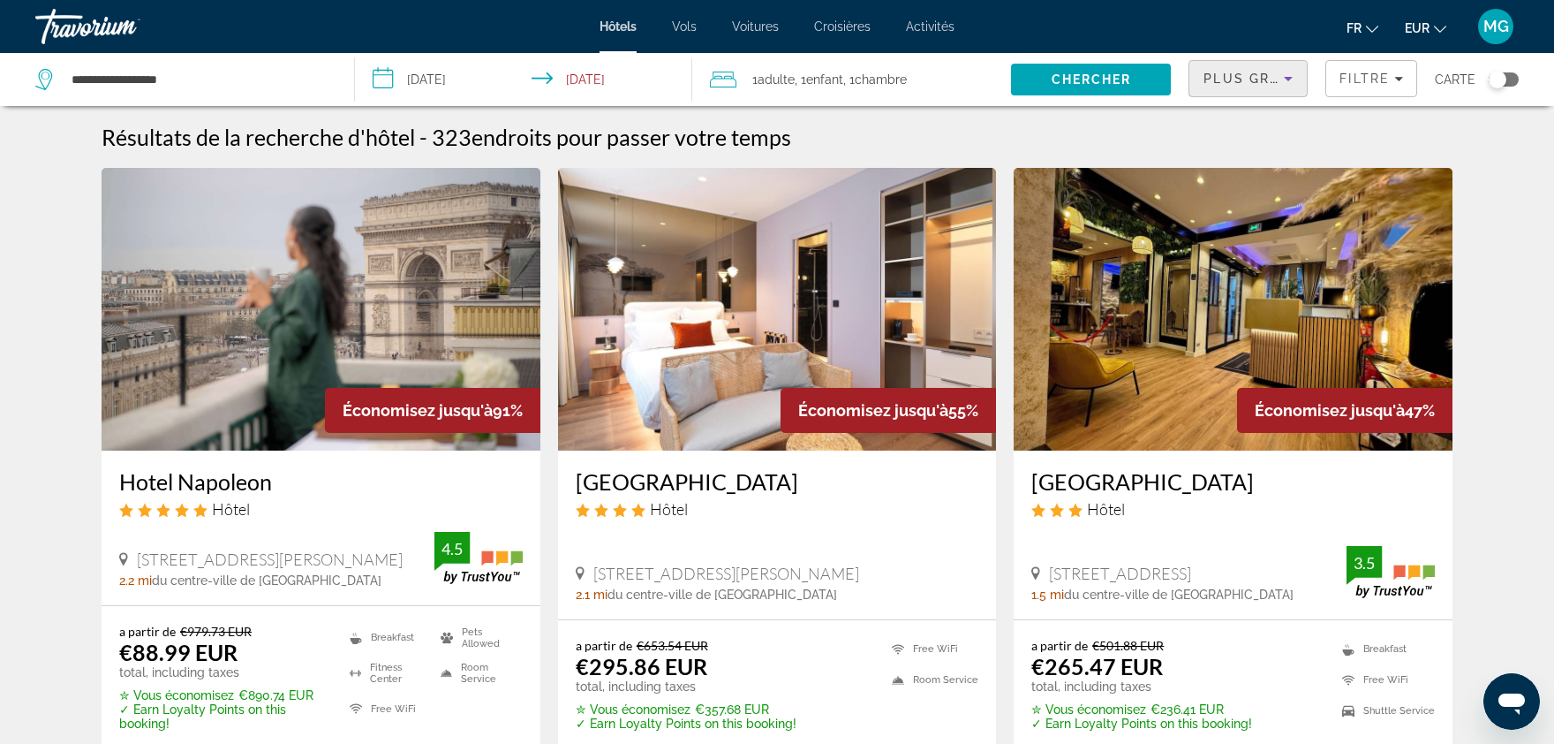
click at [1266, 80] on span "Plus grandes économies" at bounding box center [1309, 79] width 211 height 14
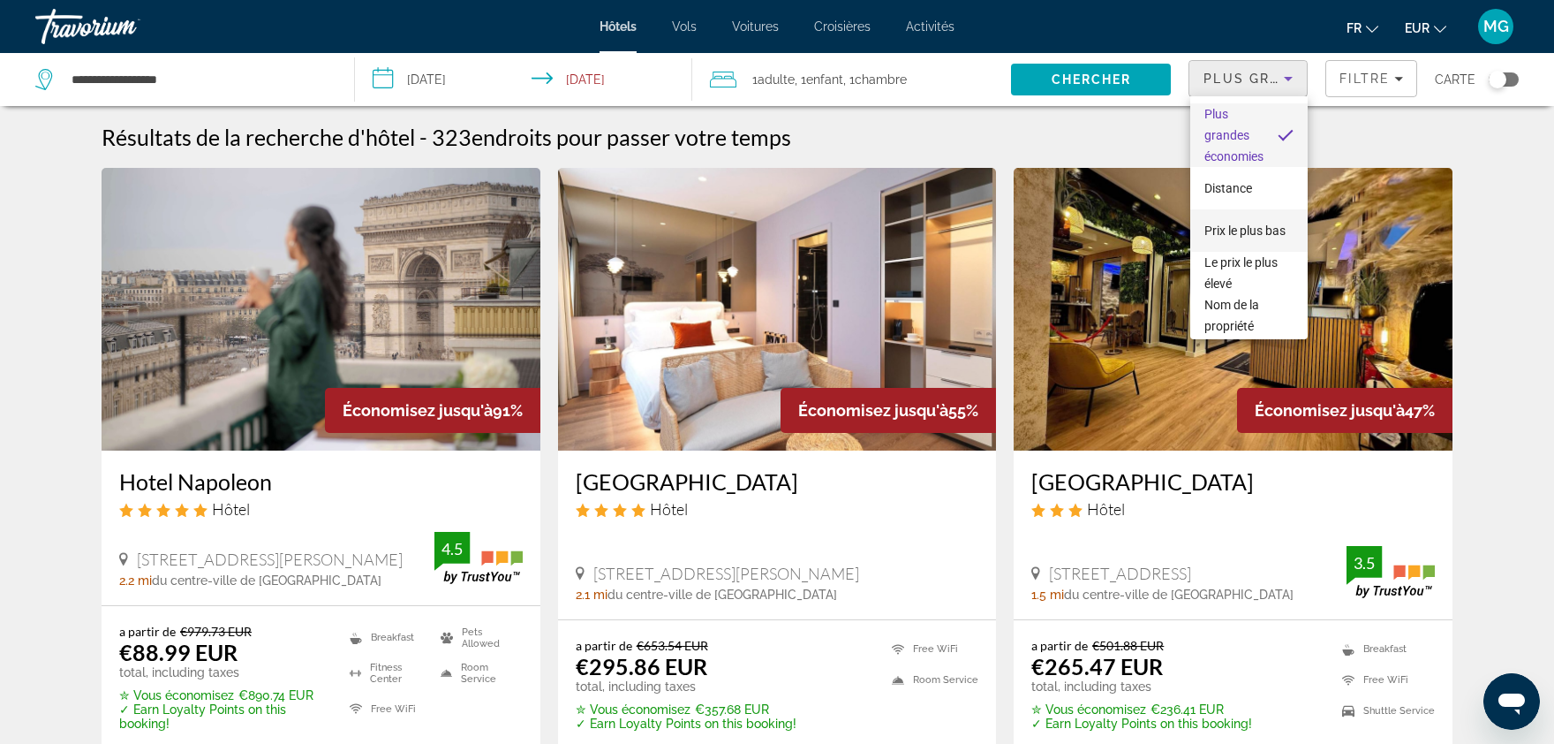
click at [1226, 225] on span "Prix le plus bas" at bounding box center [1245, 230] width 81 height 14
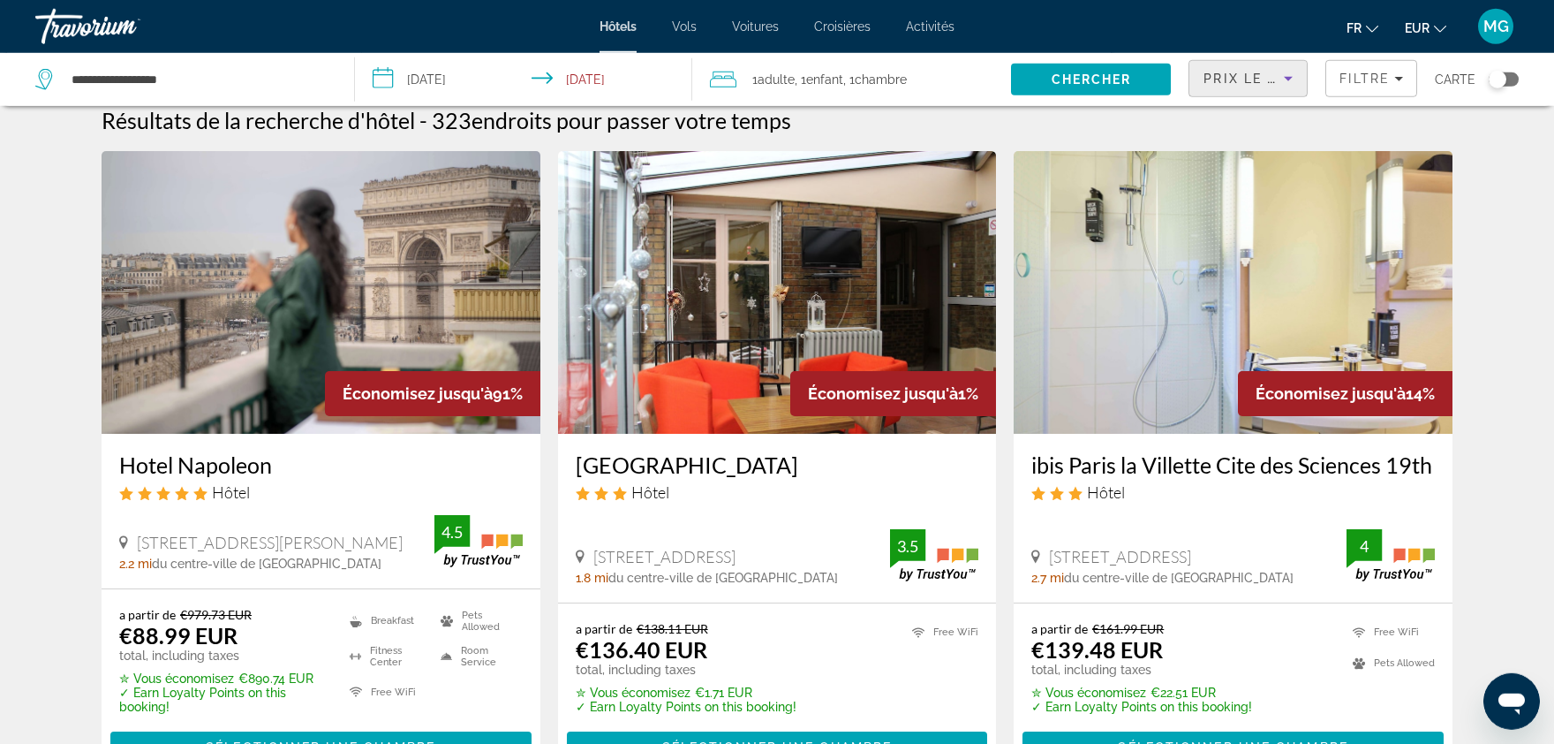
scroll to position [13, 0]
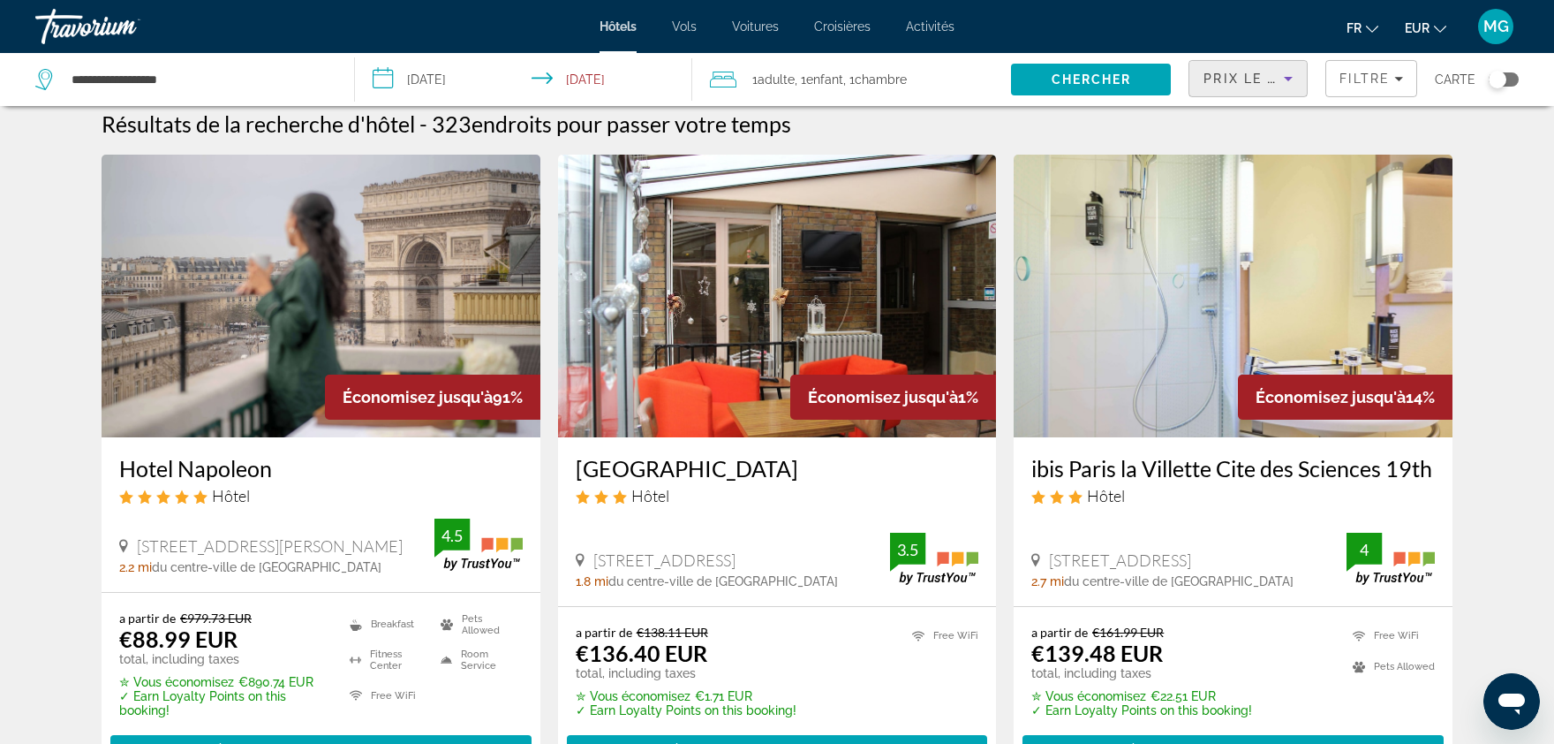
click at [805, 313] on img "Main content" at bounding box center [777, 296] width 439 height 283
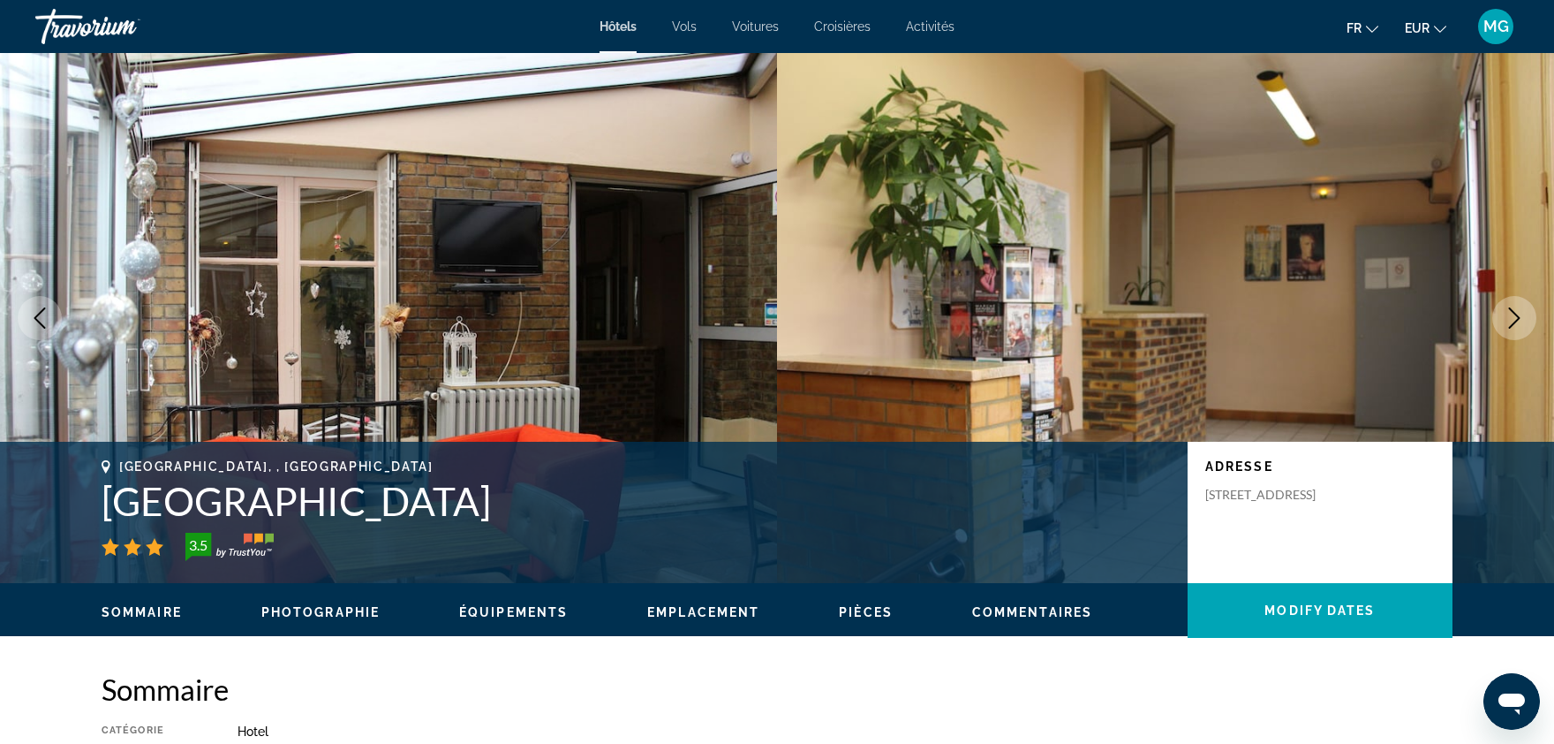
click at [1508, 316] on icon "Next image" at bounding box center [1514, 317] width 21 height 21
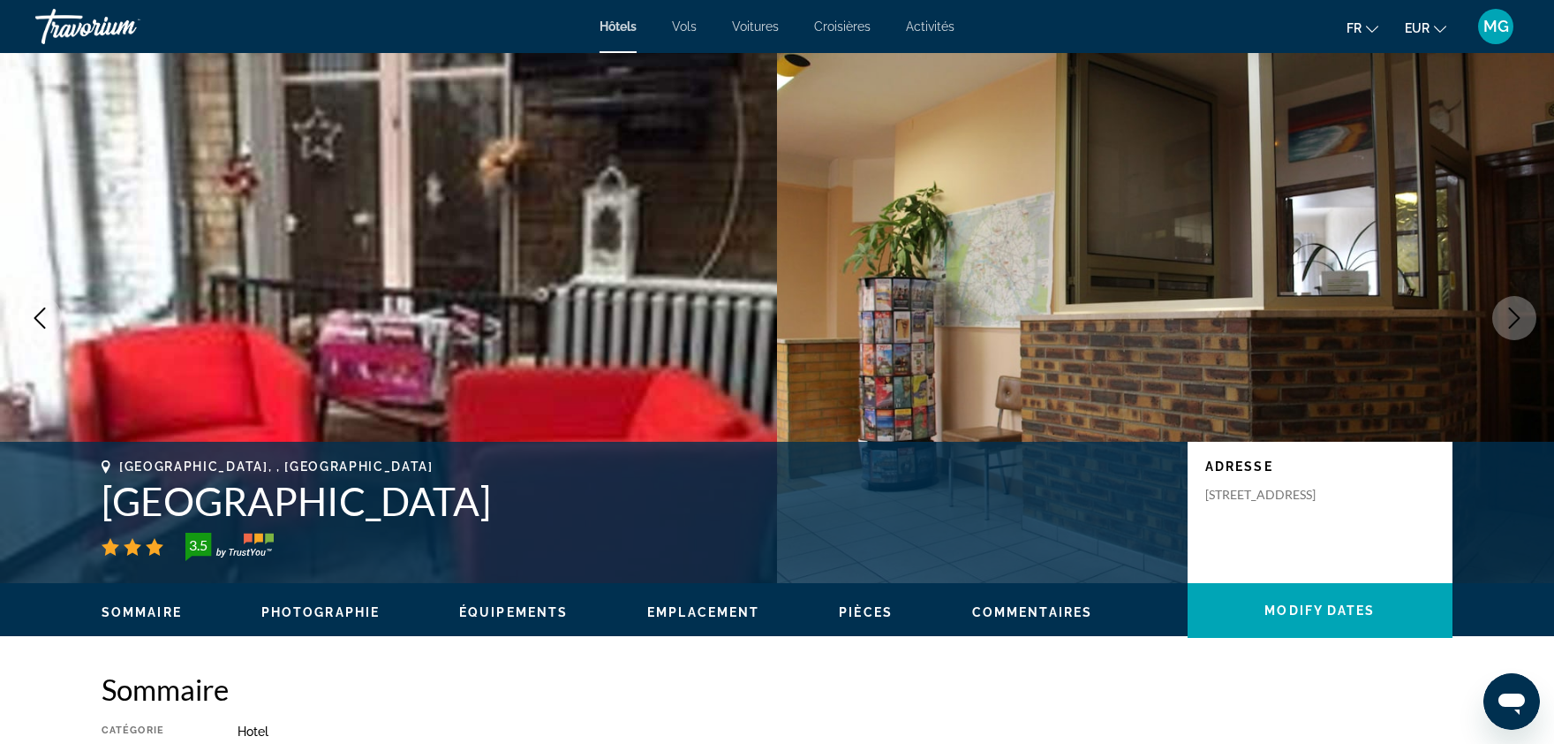
click at [1508, 316] on icon "Next image" at bounding box center [1514, 317] width 21 height 21
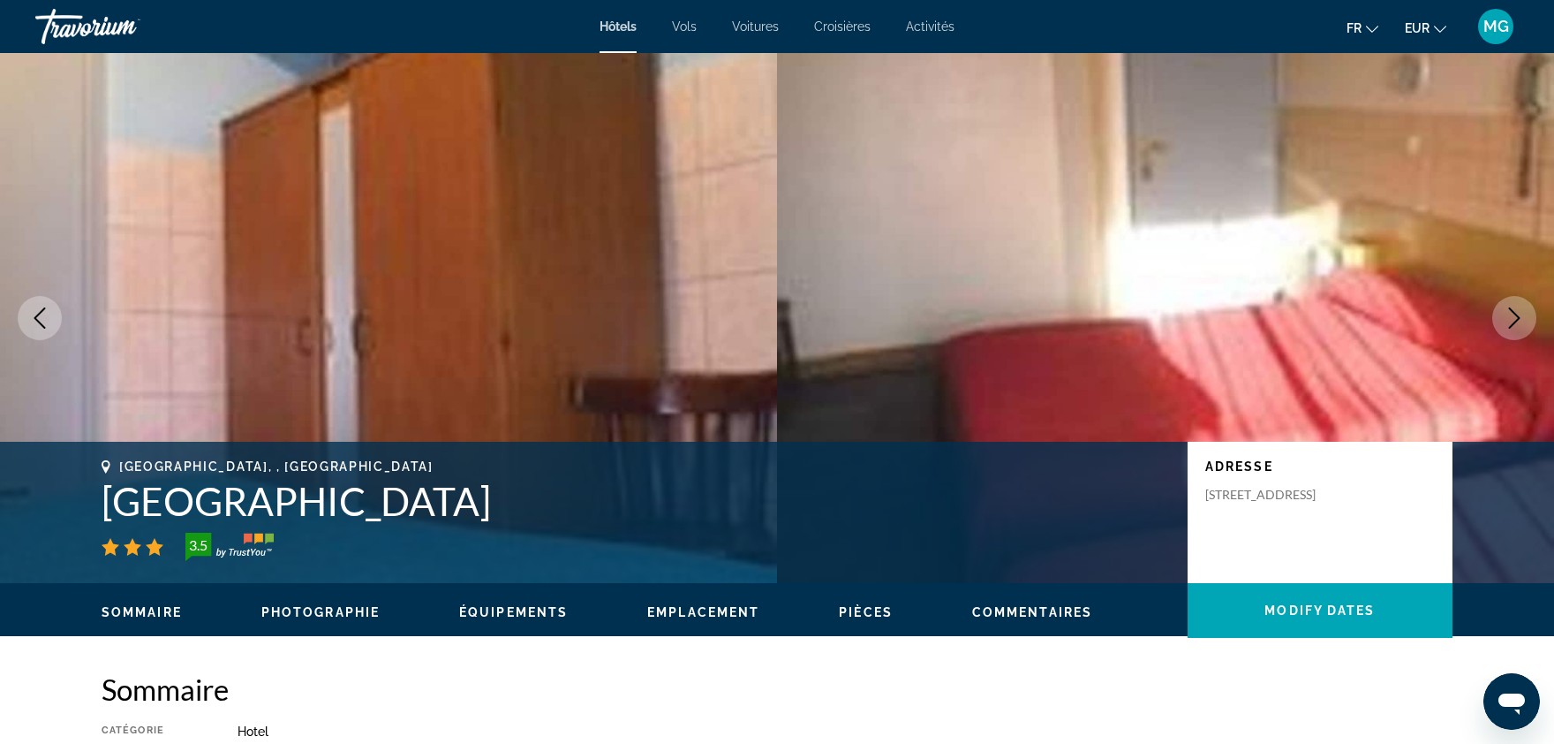
click at [1508, 316] on icon "Next image" at bounding box center [1514, 317] width 21 height 21
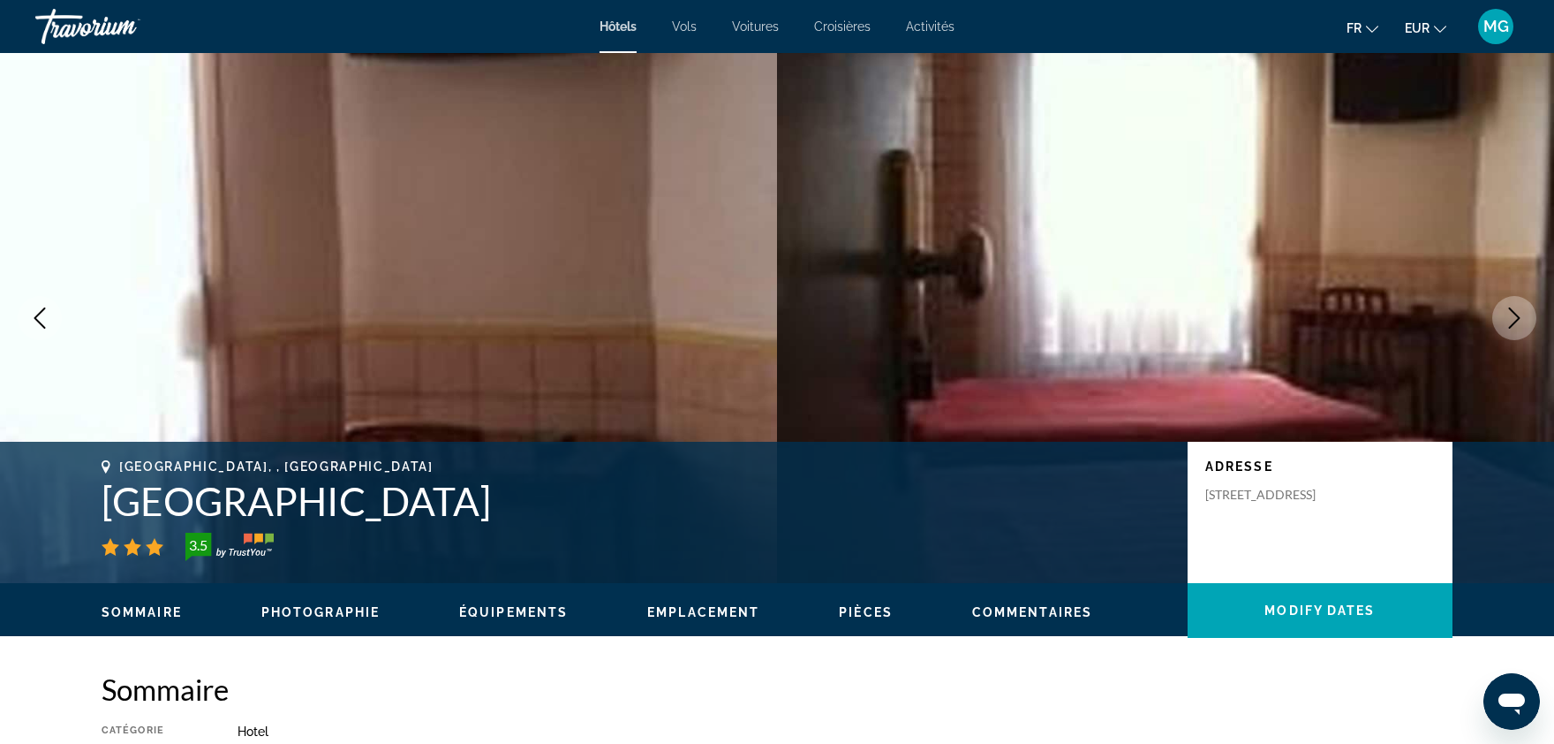
click at [1375, 300] on img "Main content" at bounding box center [1165, 318] width 777 height 530
click at [1522, 325] on icon "Next image" at bounding box center [1514, 317] width 21 height 21
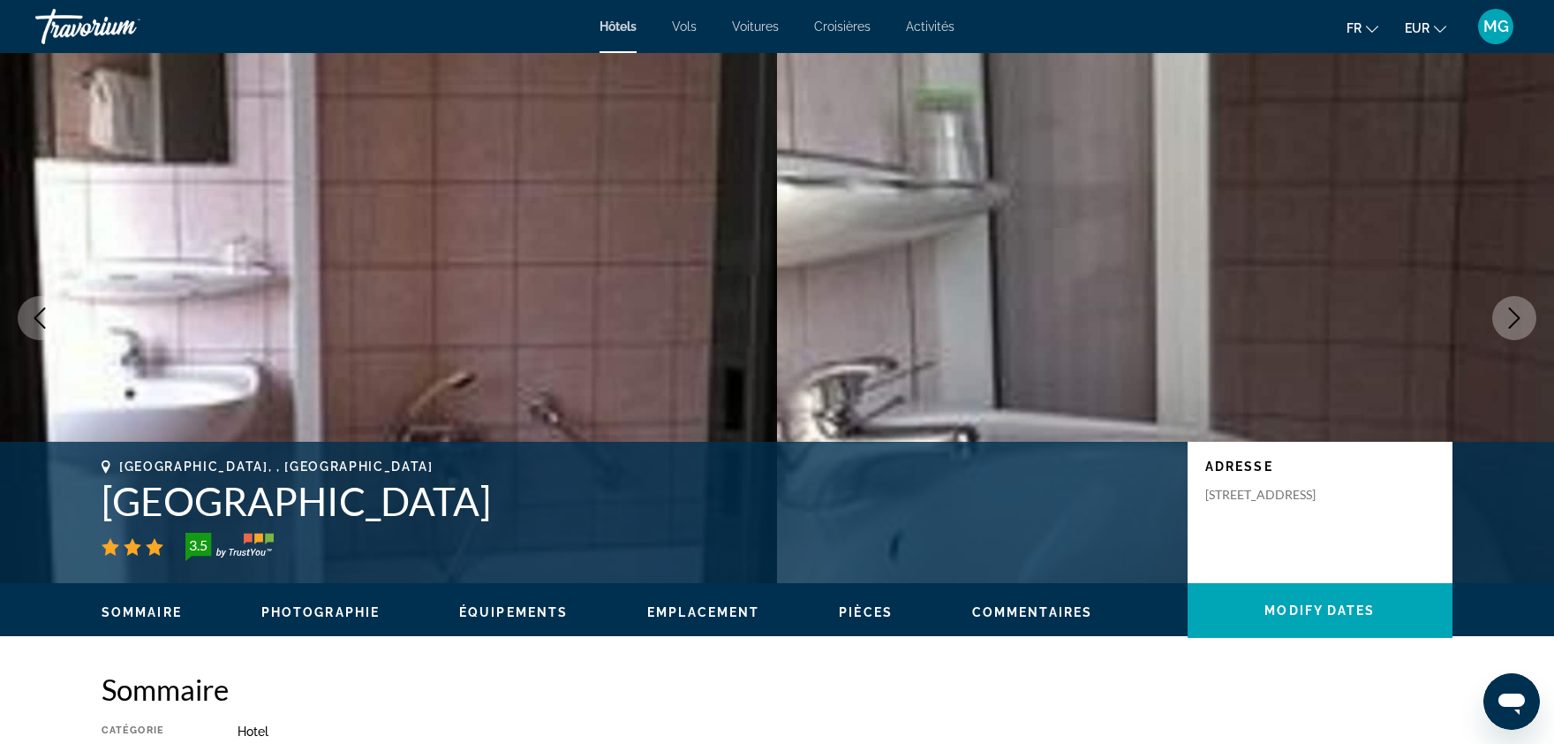
click at [1522, 325] on icon "Next image" at bounding box center [1514, 317] width 21 height 21
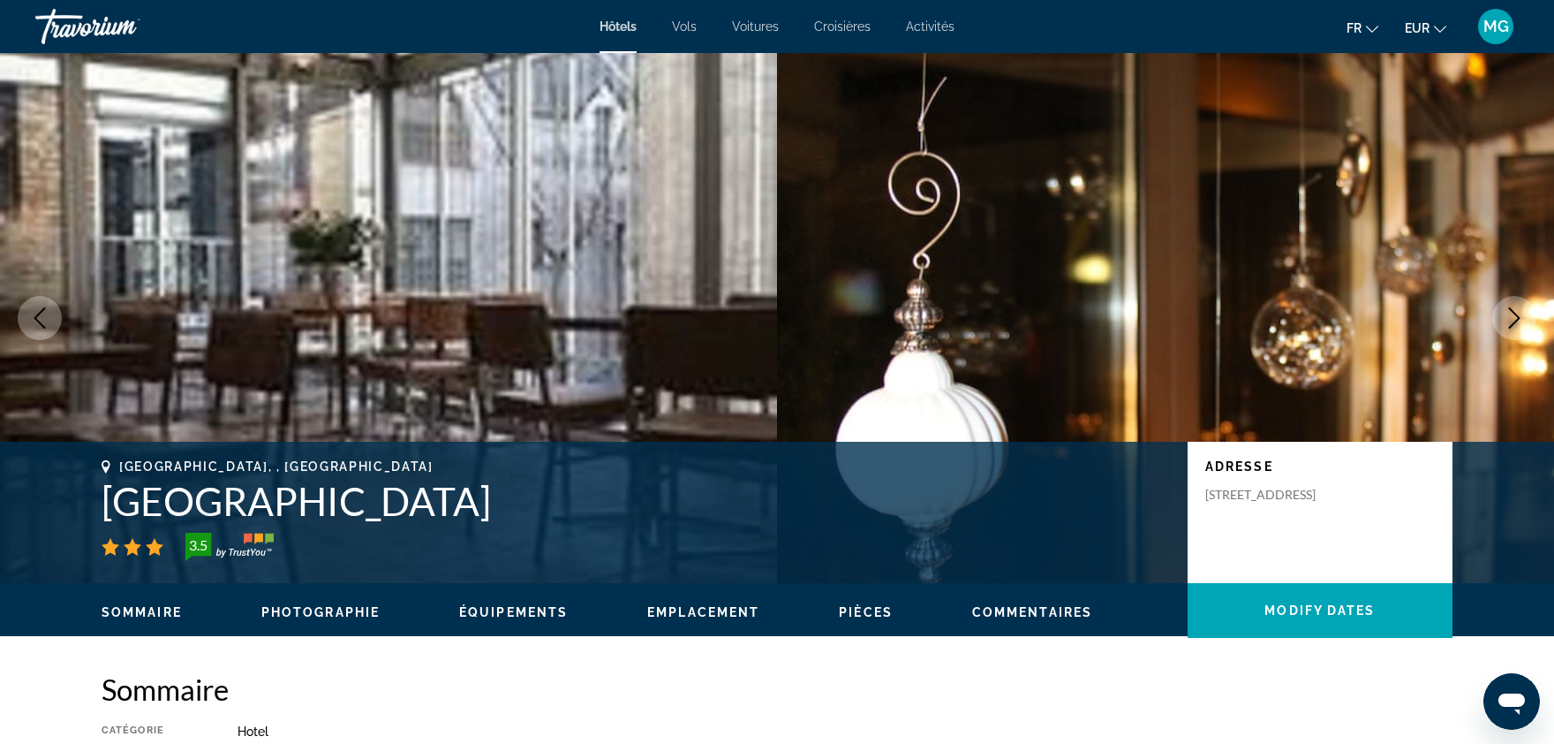
click at [1522, 325] on icon "Next image" at bounding box center [1514, 317] width 21 height 21
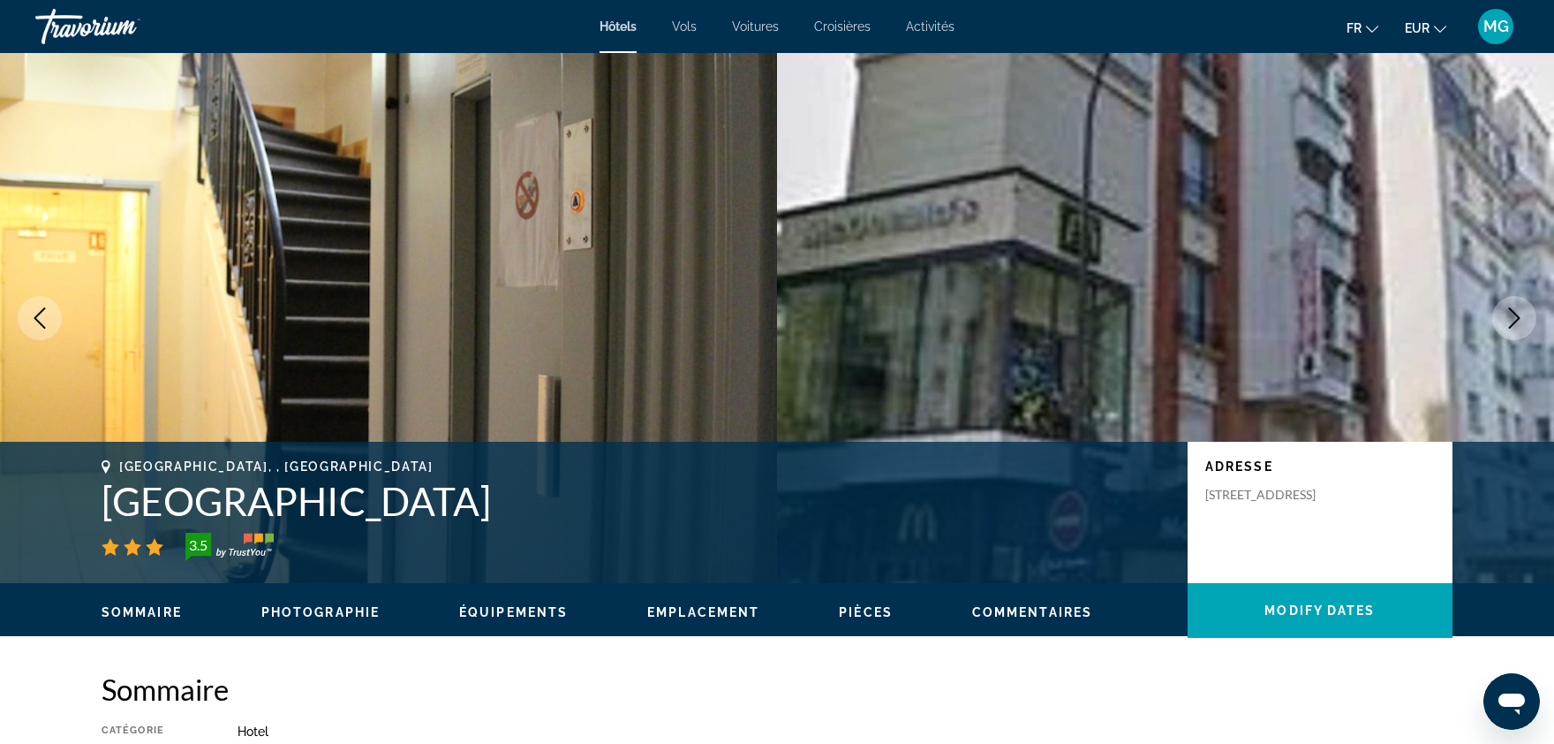
click at [1522, 325] on icon "Next image" at bounding box center [1514, 317] width 21 height 21
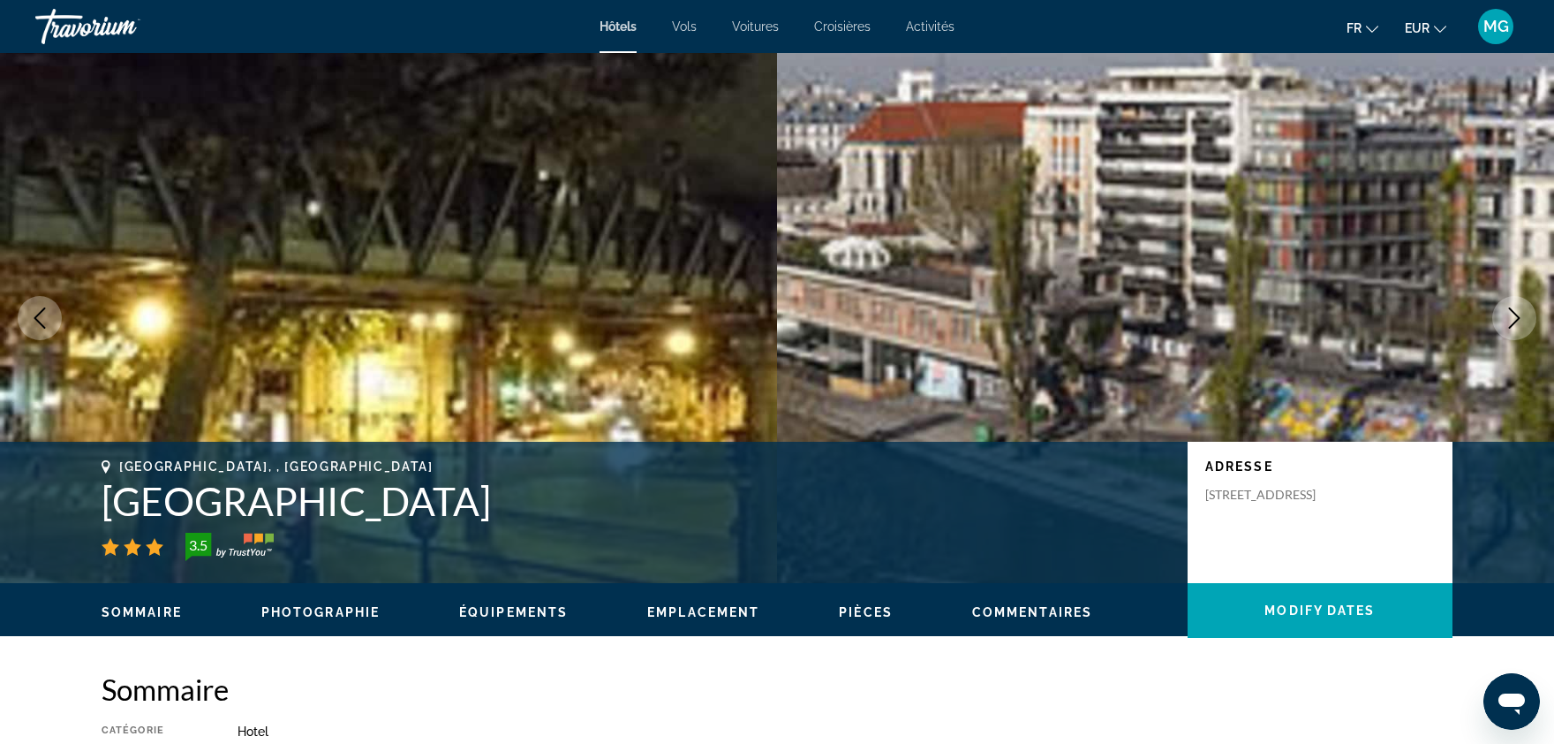
click at [1522, 325] on icon "Next image" at bounding box center [1514, 317] width 21 height 21
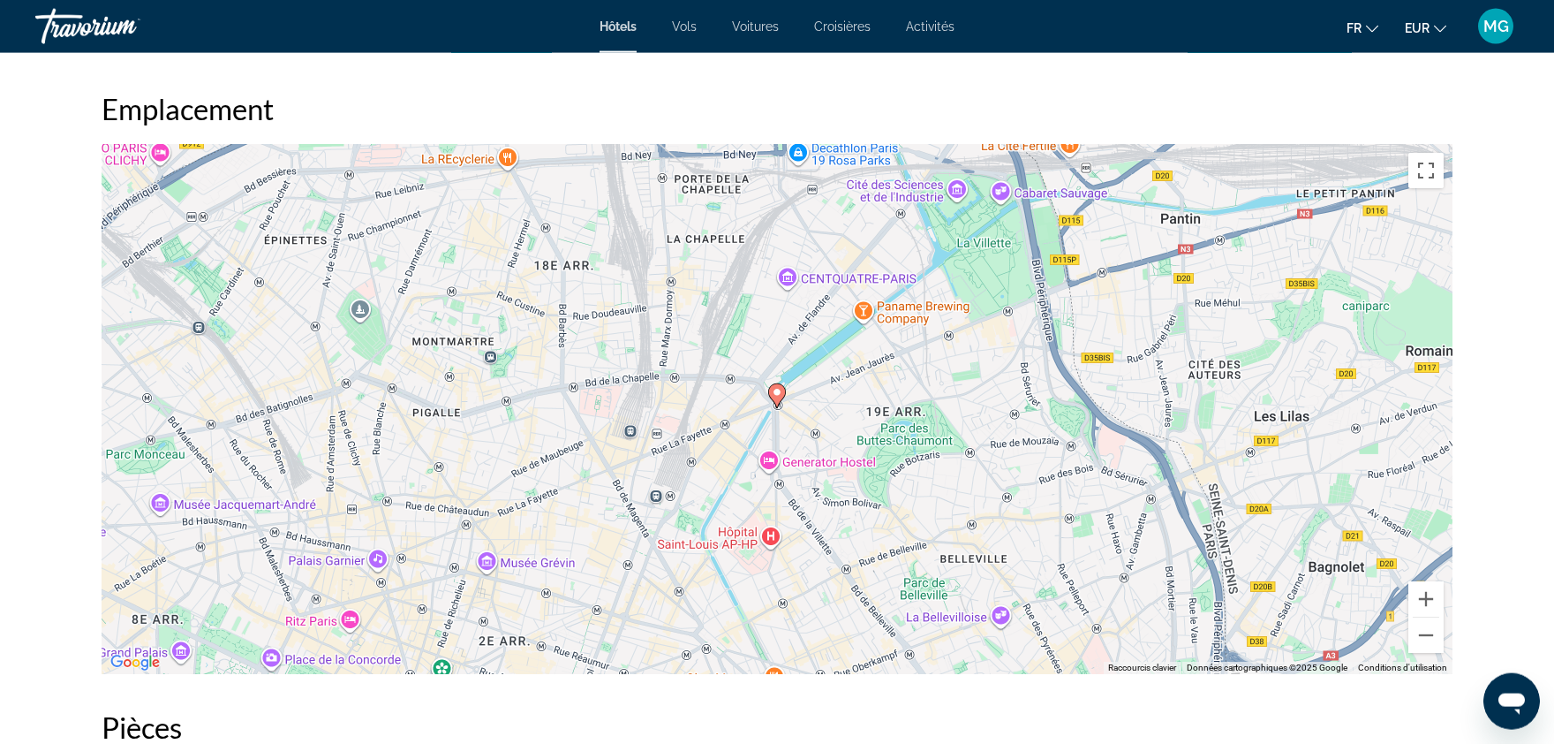
scroll to position [1637, 0]
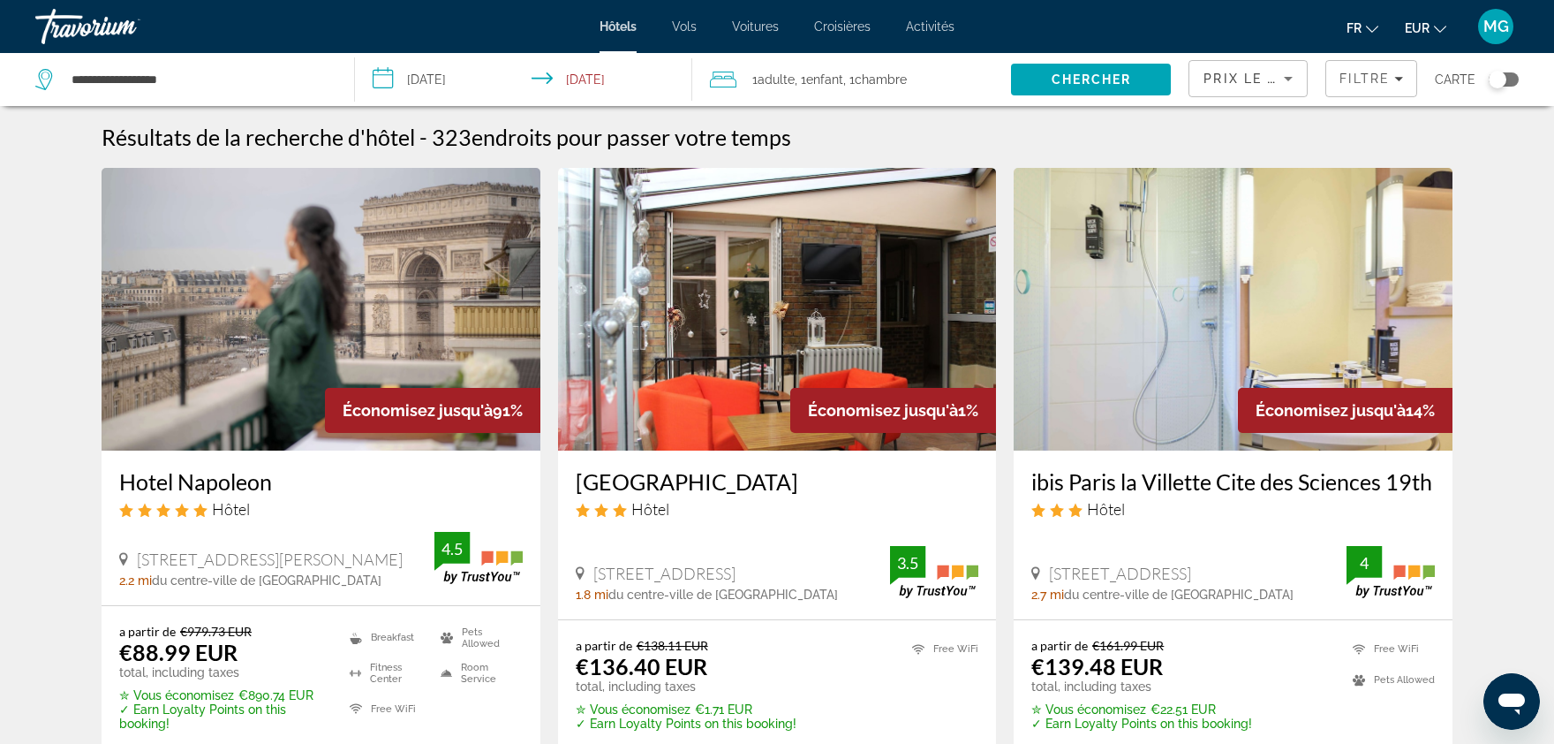
click at [217, 46] on div "Hôtels Vols Voitures Croisières Activités Hôtels Vols Voitures Croisières Activ…" at bounding box center [777, 27] width 1554 height 46
click at [215, 81] on input "**********" at bounding box center [199, 79] width 258 height 26
drag, startPoint x: 211, startPoint y: 86, endPoint x: 0, endPoint y: 98, distance: 211.4
click at [70, 93] on input "**********" at bounding box center [199, 79] width 258 height 26
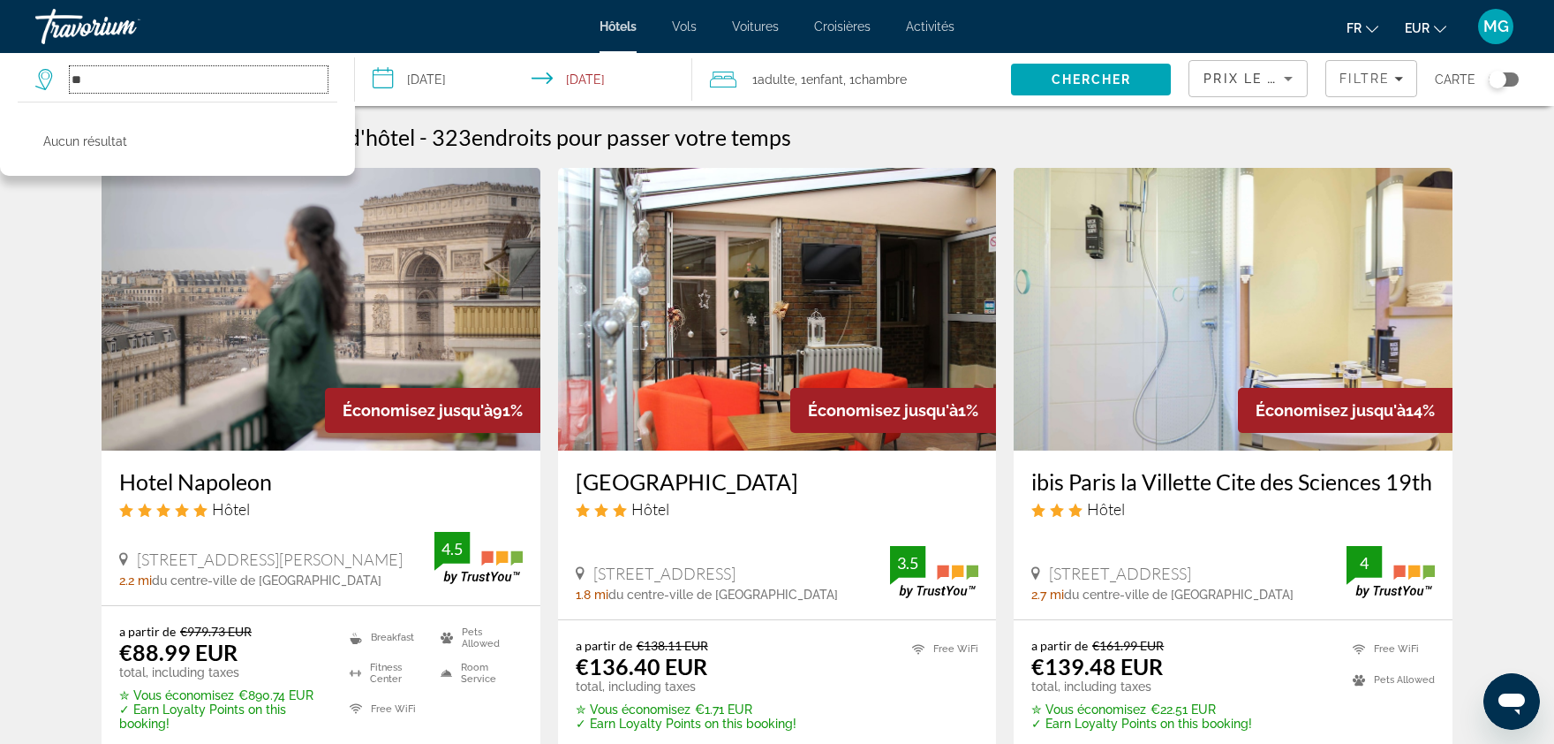
type input "*"
